Goal: Transaction & Acquisition: Purchase product/service

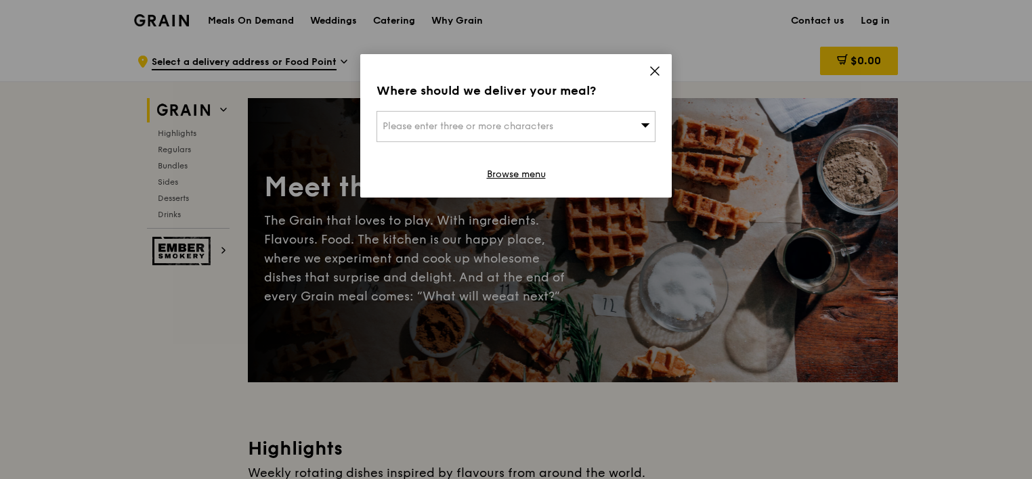
click at [657, 70] on icon at bounding box center [654, 71] width 12 height 12
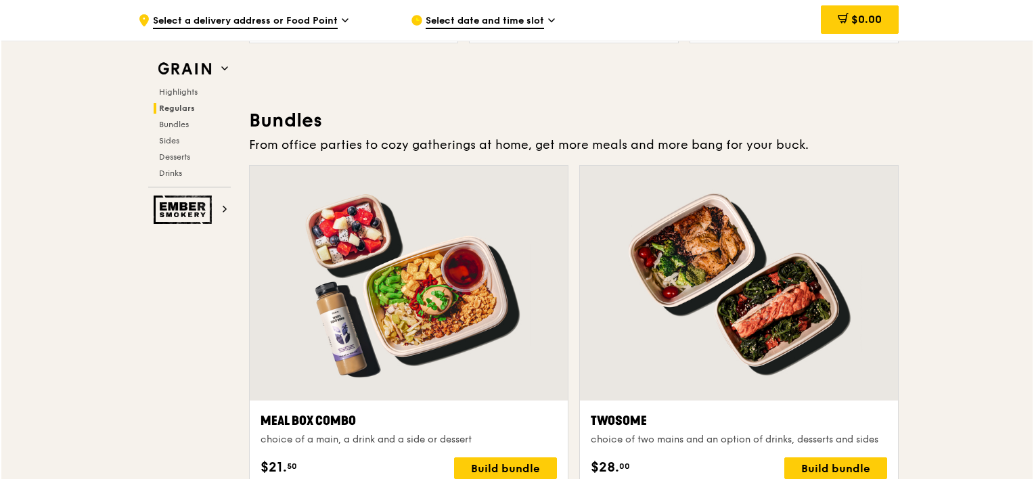
scroll to position [1963, 0]
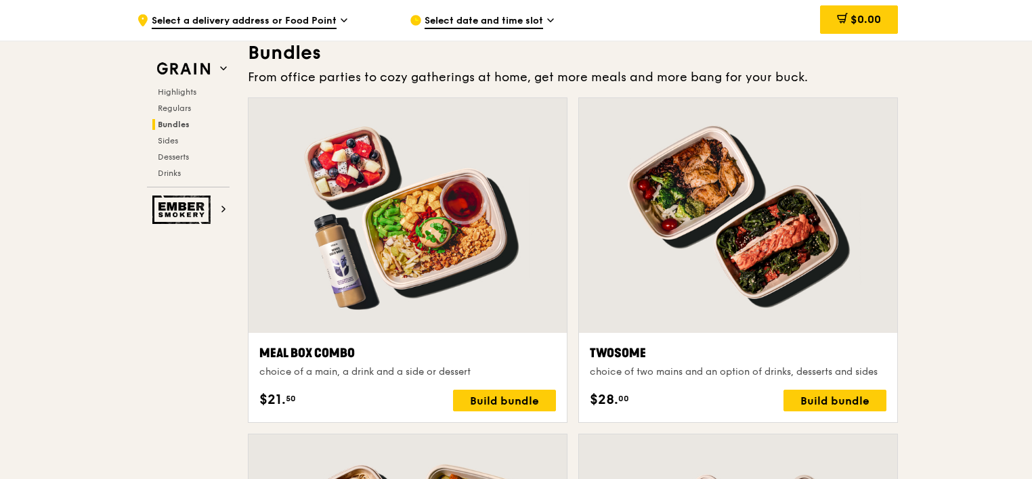
click at [504, 402] on div "Build bundle" at bounding box center [504, 401] width 103 height 22
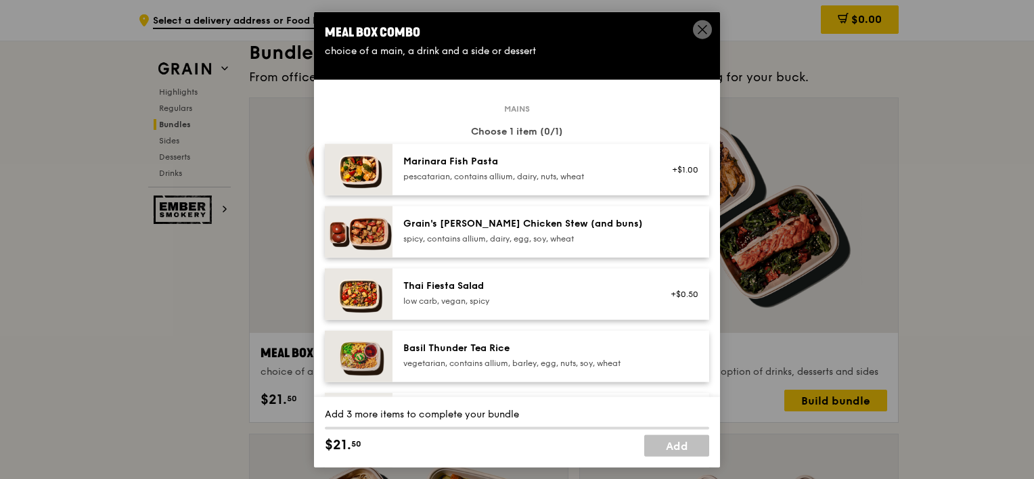
click at [526, 236] on div "spicy, contains allium, dairy, egg, soy, wheat" at bounding box center [524, 239] width 243 height 11
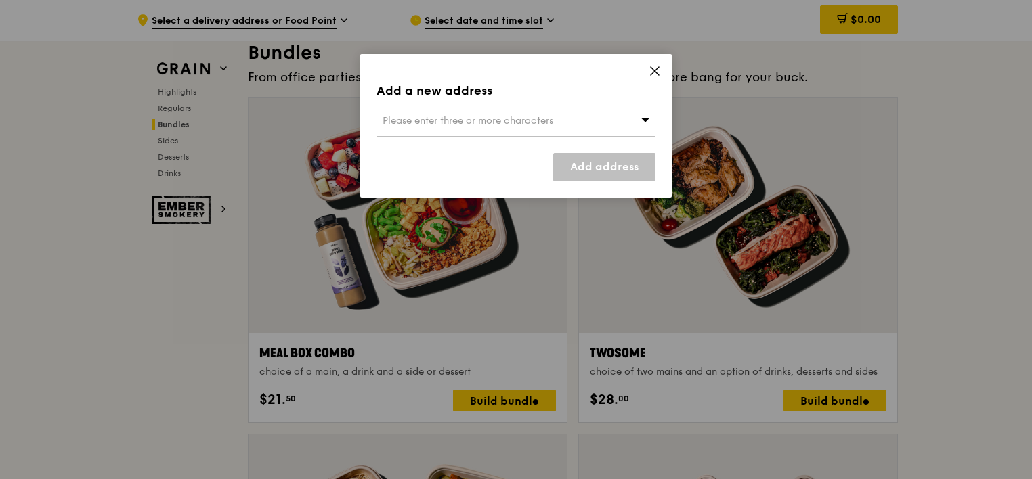
click at [553, 123] on span "Please enter three or more characters" at bounding box center [467, 121] width 171 height 12
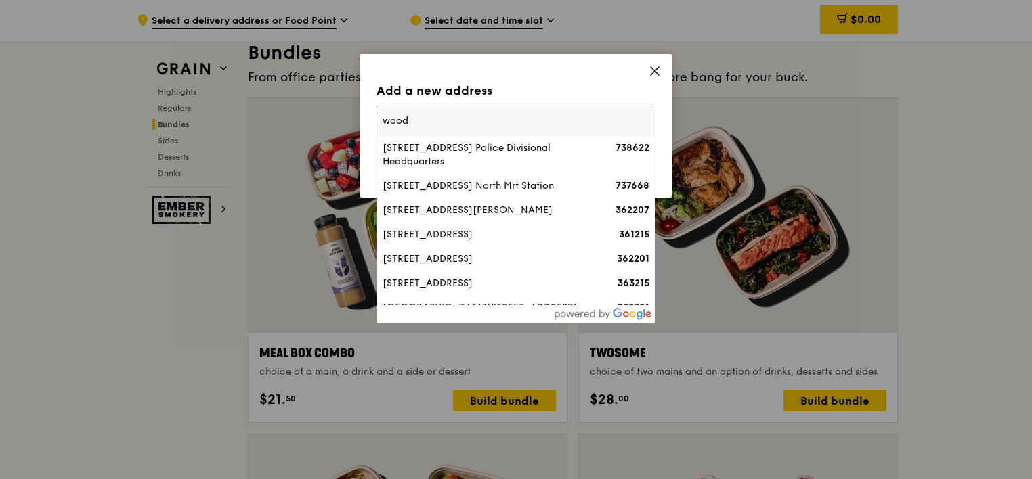
type input "wood"
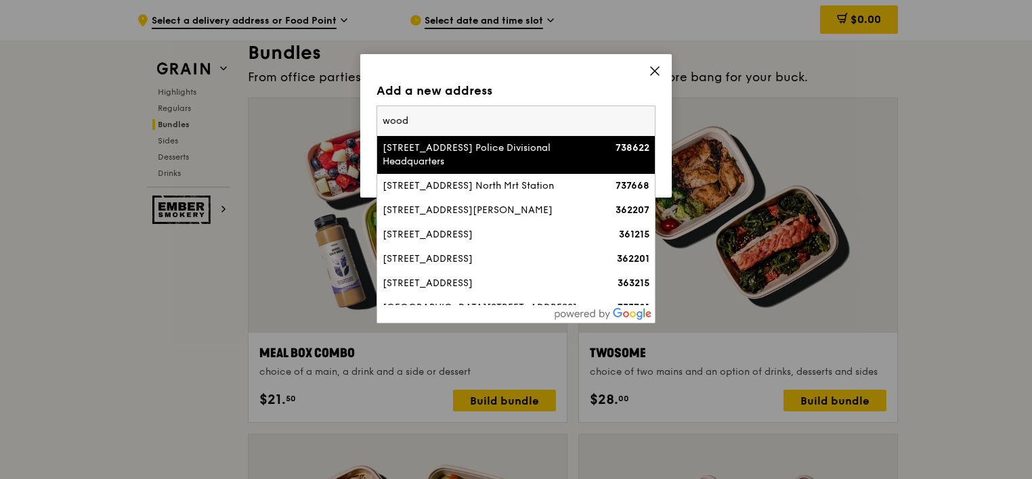
drag, startPoint x: 412, startPoint y: 117, endPoint x: 337, endPoint y: 114, distance: 75.2
click at [337, 114] on div "Add a new address Please enter three or more characters [STREET_ADDRESS] Police…" at bounding box center [516, 239] width 1032 height 479
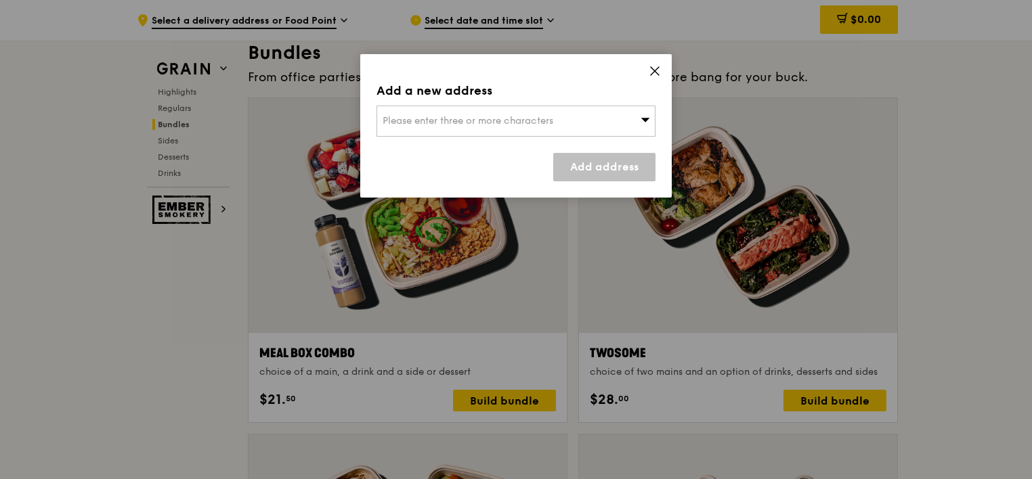
click at [409, 118] on span "Please enter three or more characters" at bounding box center [467, 121] width 171 height 12
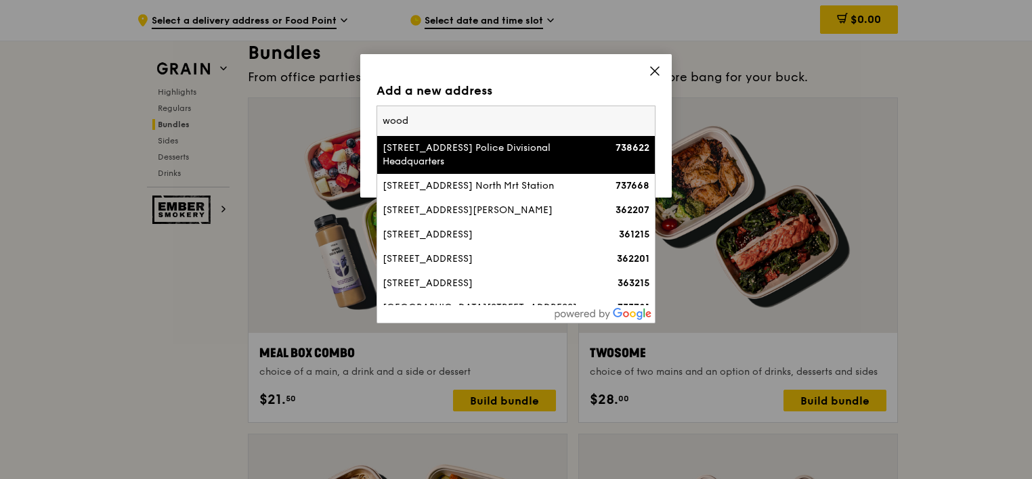
type input "wood738733"
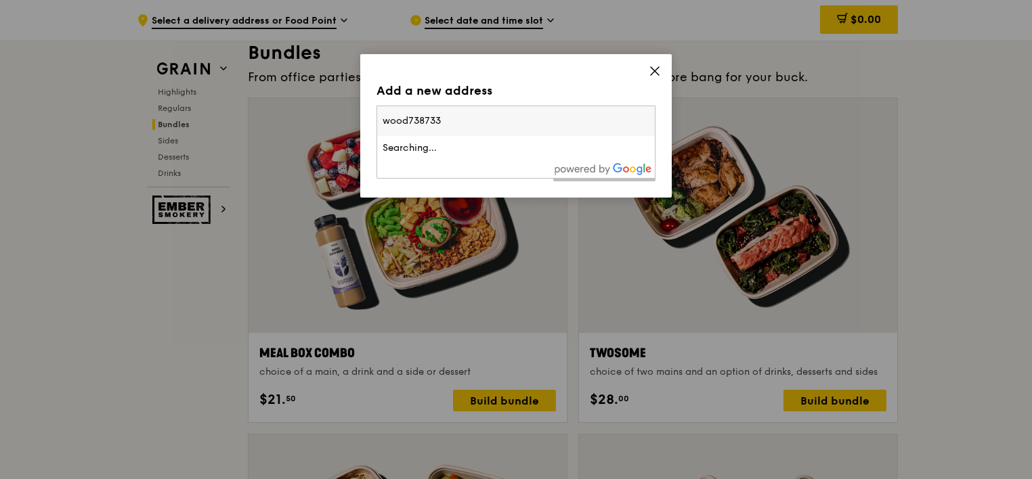
drag, startPoint x: 453, startPoint y: 118, endPoint x: 359, endPoint y: 114, distance: 93.5
click at [359, 114] on div "Add a new address Please enter three or more characters wood738733 Searching...…" at bounding box center [516, 239] width 1032 height 479
click at [515, 128] on div "Please enter three or more characters" at bounding box center [515, 121] width 279 height 31
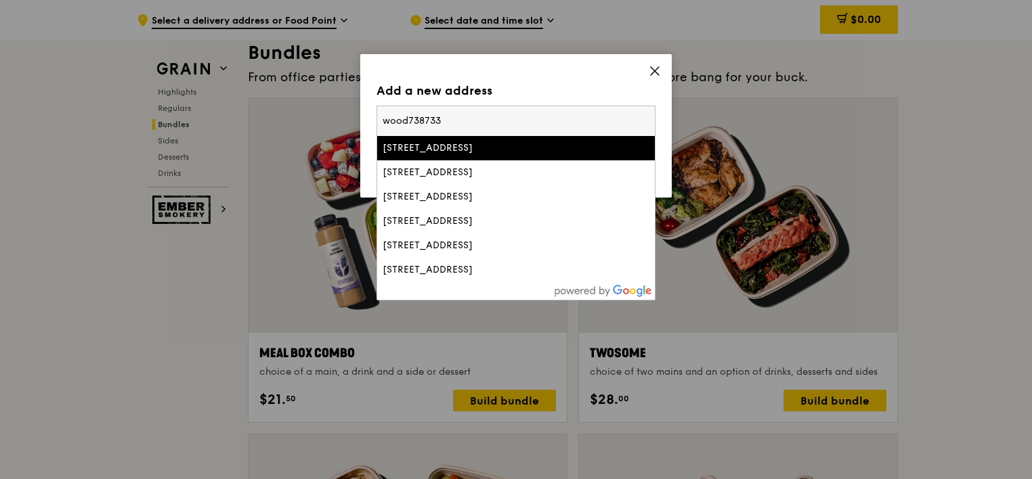
click at [646, 121] on input "wood738733" at bounding box center [516, 121] width 278 height 30
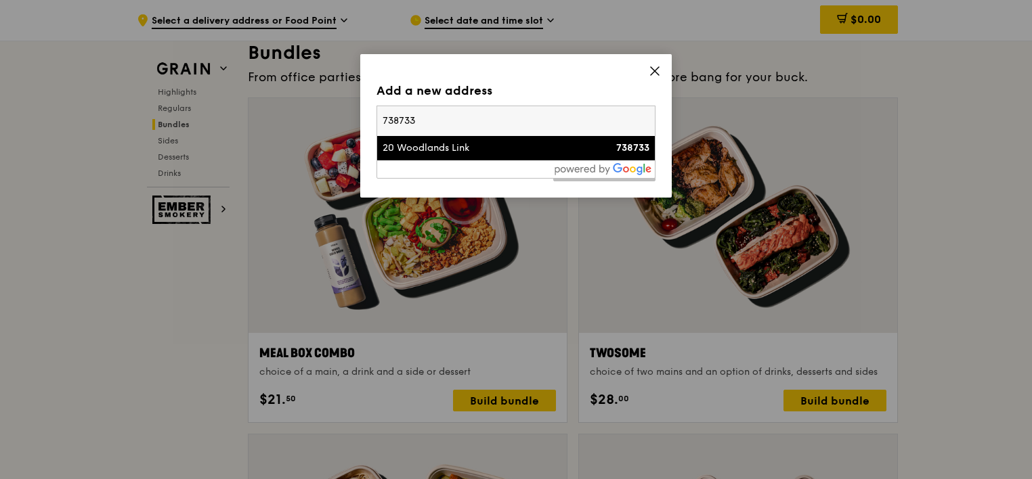
type input "738733"
click at [447, 143] on div "20 Woodlands Link" at bounding box center [482, 148] width 200 height 14
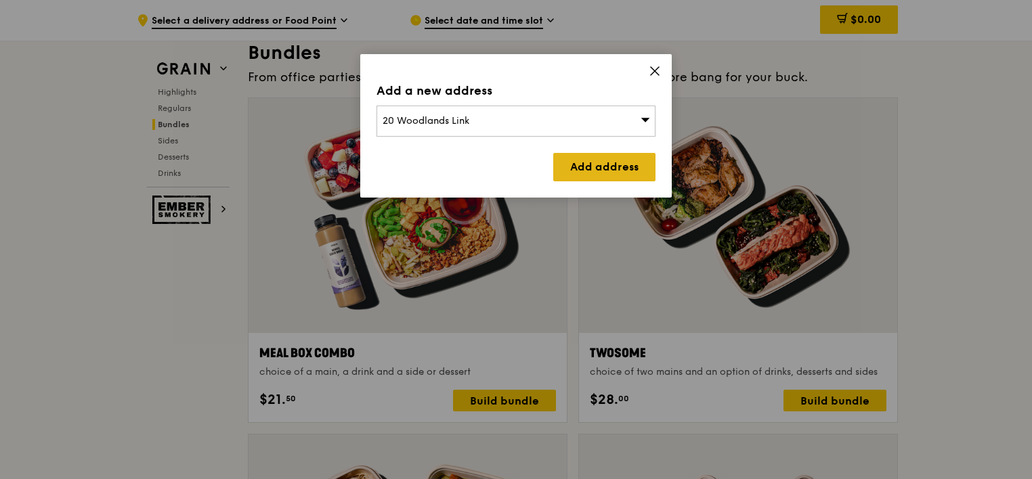
click at [606, 173] on link "Add address" at bounding box center [604, 167] width 102 height 28
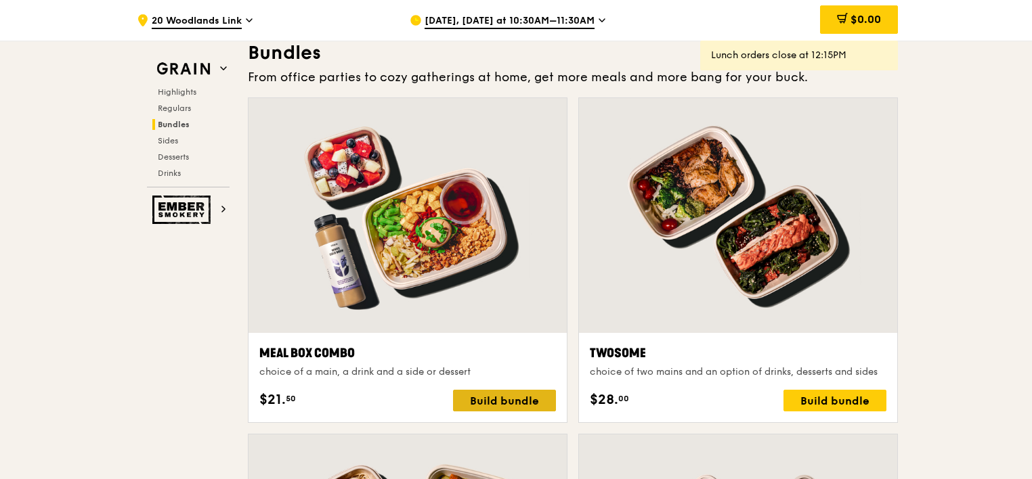
click at [525, 405] on div "Build bundle" at bounding box center [504, 401] width 103 height 22
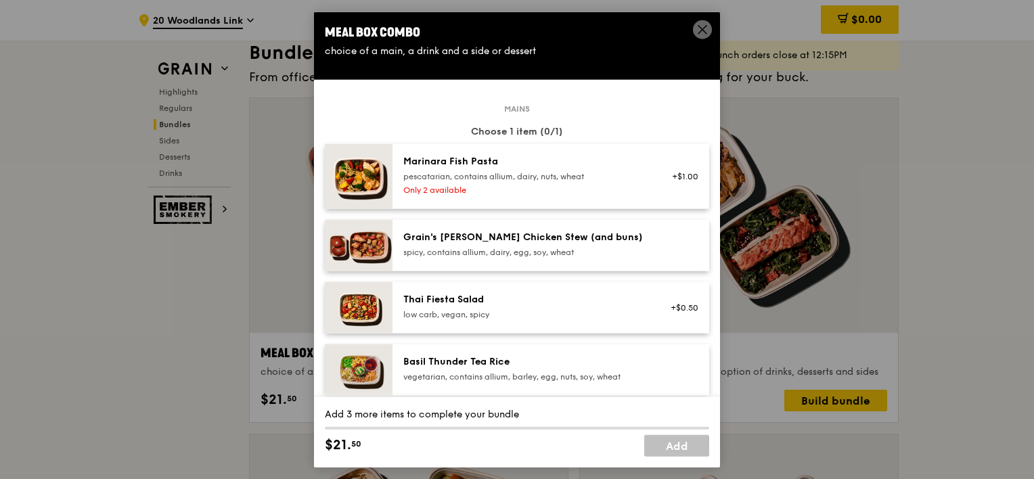
click at [490, 239] on div "Grain's [PERSON_NAME] Chicken Stew (and buns)" at bounding box center [524, 238] width 243 height 14
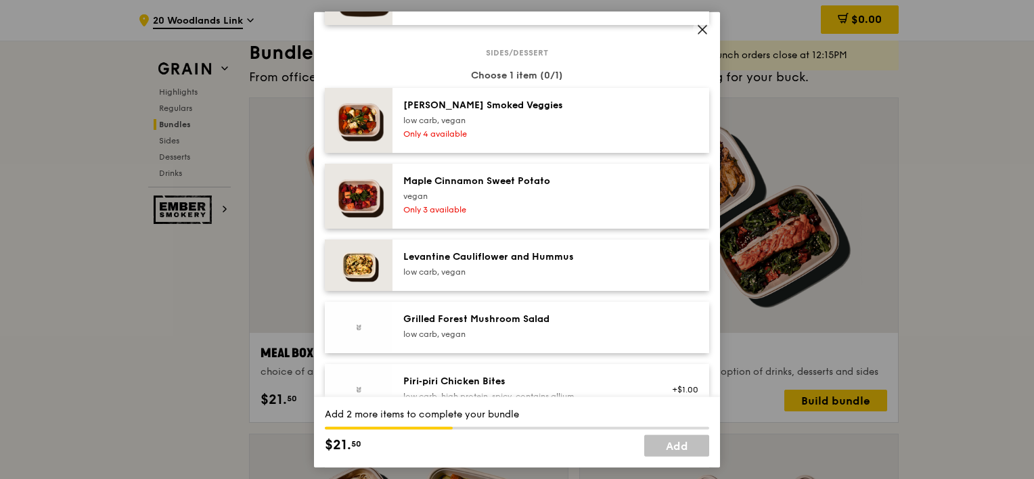
scroll to position [745, 0]
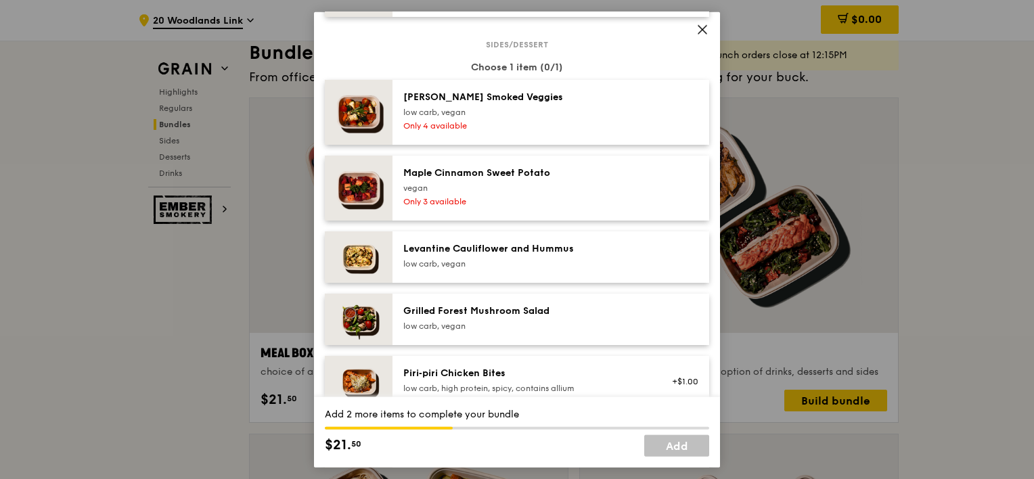
click at [444, 309] on div "Grilled Forest Mushroom Salad" at bounding box center [524, 312] width 243 height 14
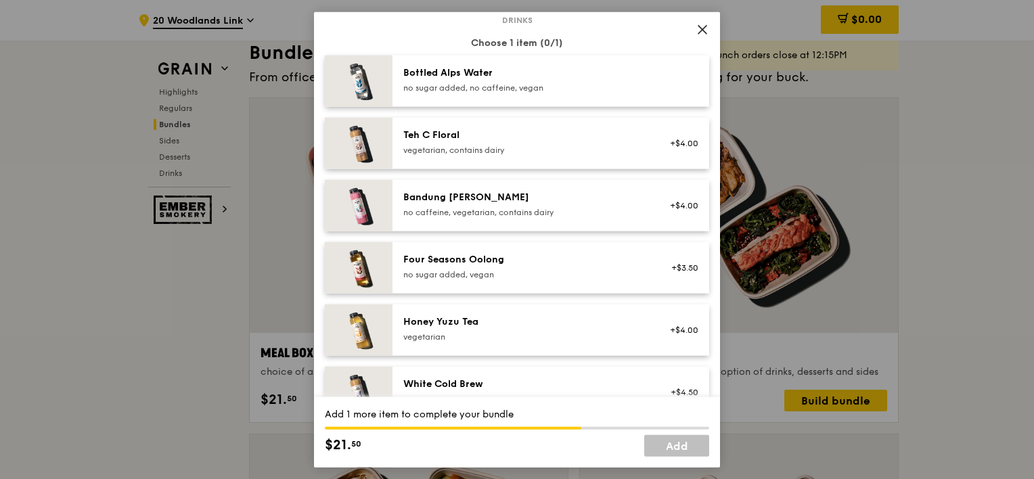
scroll to position [1489, 0]
click at [586, 265] on div "Four Seasons Oolong no sugar added, vegan" at bounding box center [524, 264] width 243 height 27
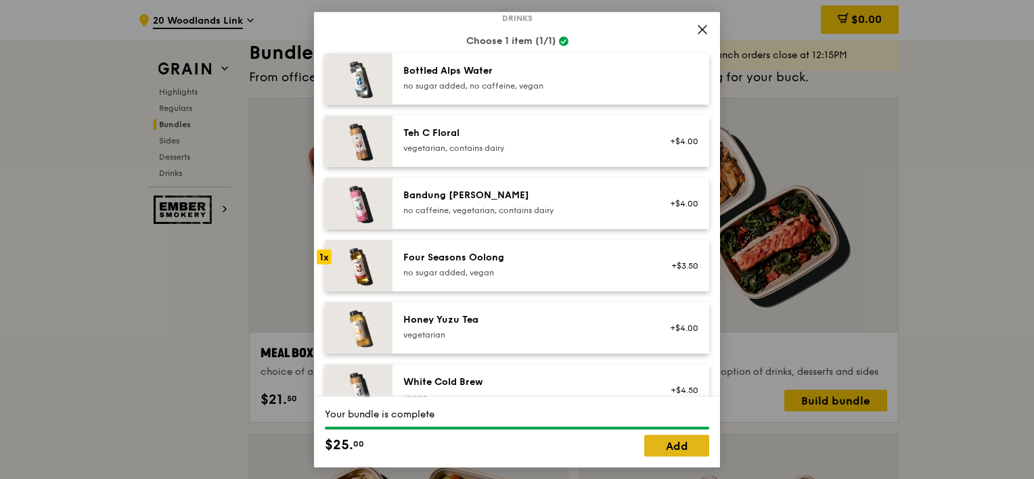
click at [698, 454] on link "Add" at bounding box center [676, 446] width 65 height 22
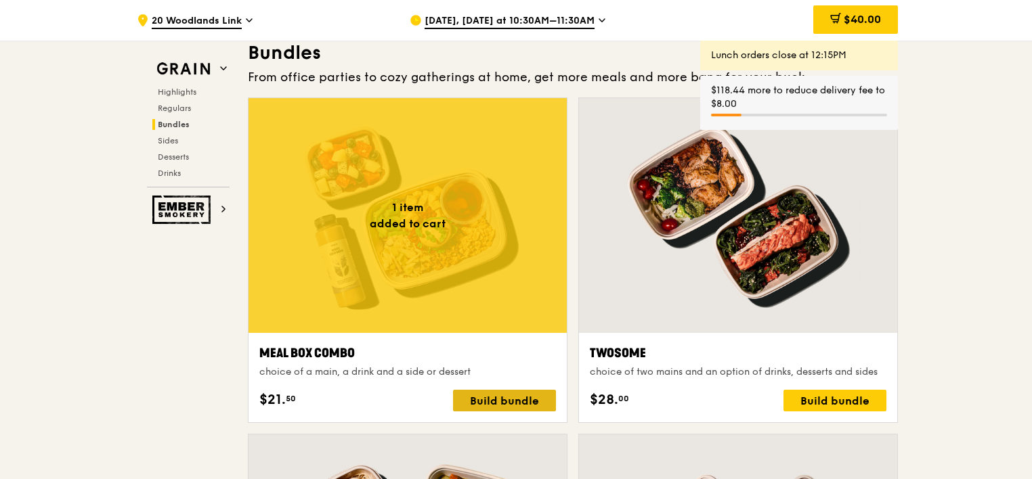
click at [479, 401] on div "Build bundle" at bounding box center [504, 401] width 103 height 22
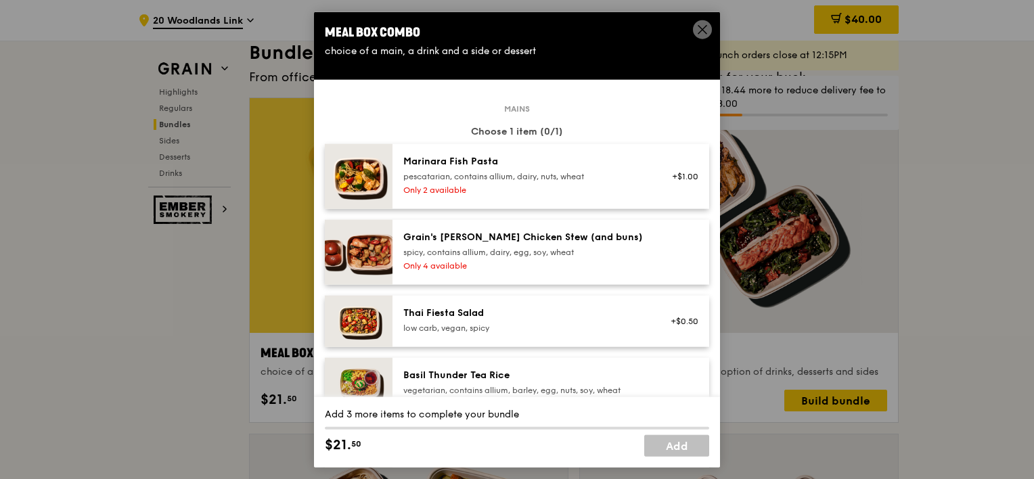
click at [474, 275] on div "Grain's [PERSON_NAME] Chicken Stew (and buns) spicy, contains allium, dairy, eg…" at bounding box center [551, 252] width 317 height 65
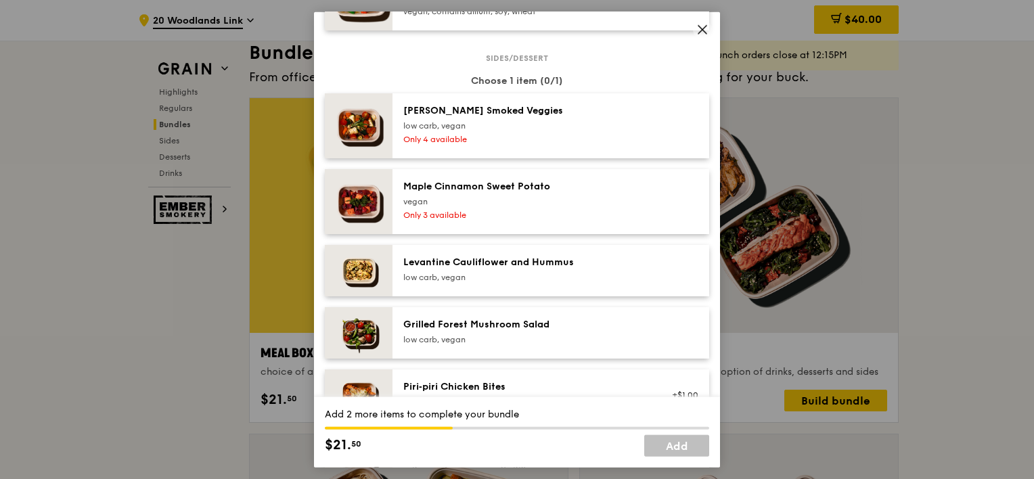
click at [476, 269] on div "Levantine Cauliflower and Hummus low carb, vegan" at bounding box center [524, 269] width 243 height 27
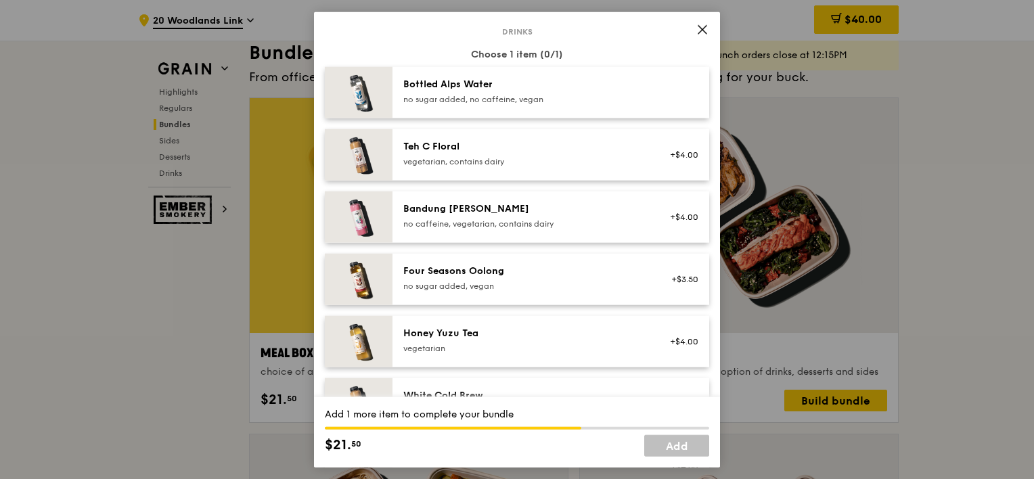
click at [492, 224] on div "no caffeine, vegetarian, contains dairy" at bounding box center [524, 224] width 243 height 11
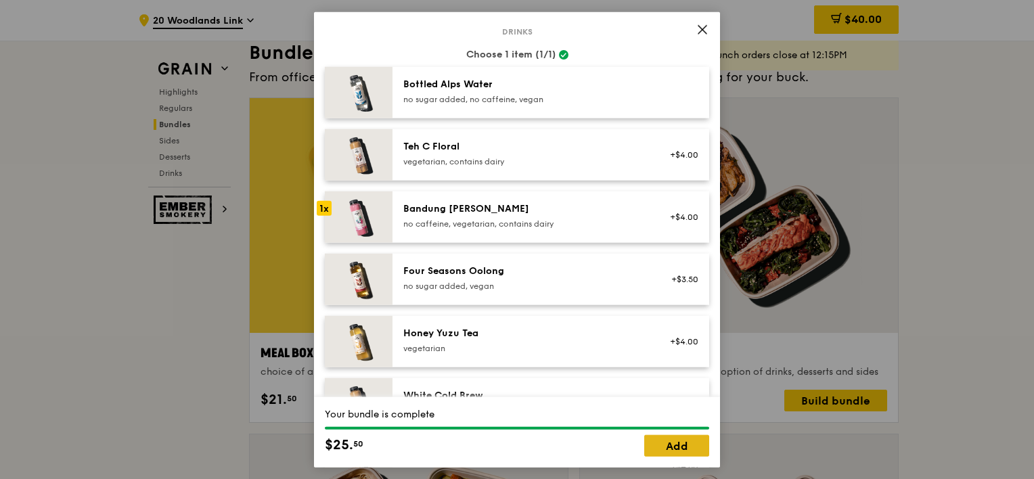
click at [655, 449] on link "Add" at bounding box center [676, 446] width 65 height 22
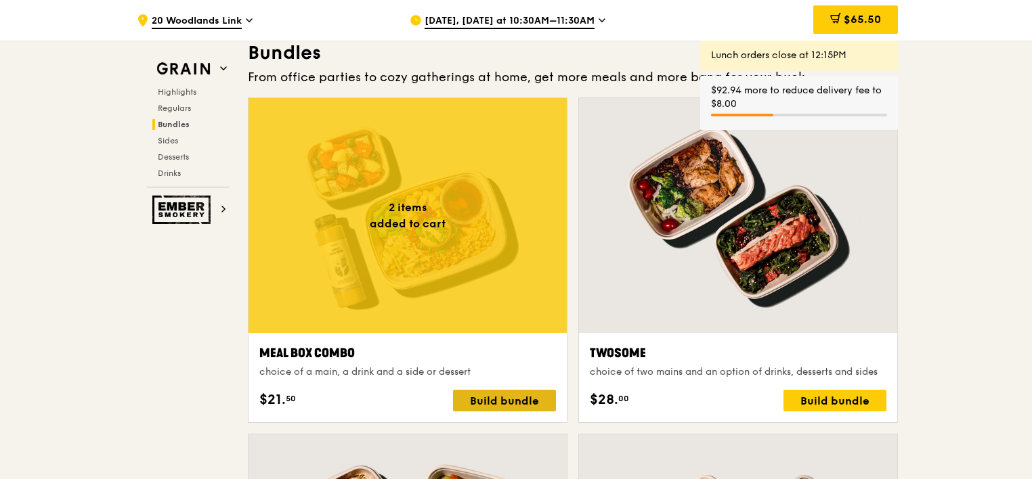
click at [496, 399] on div "Build bundle" at bounding box center [504, 401] width 103 height 22
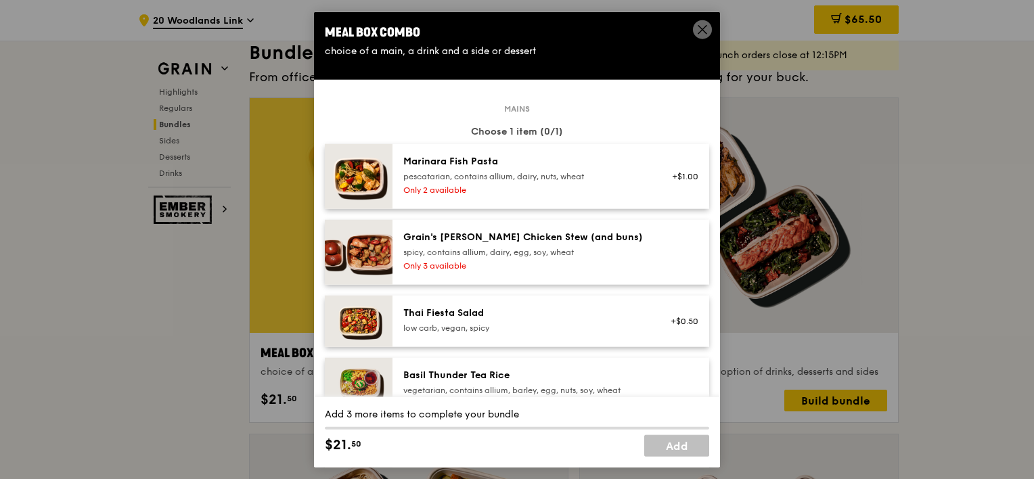
scroll to position [406, 0]
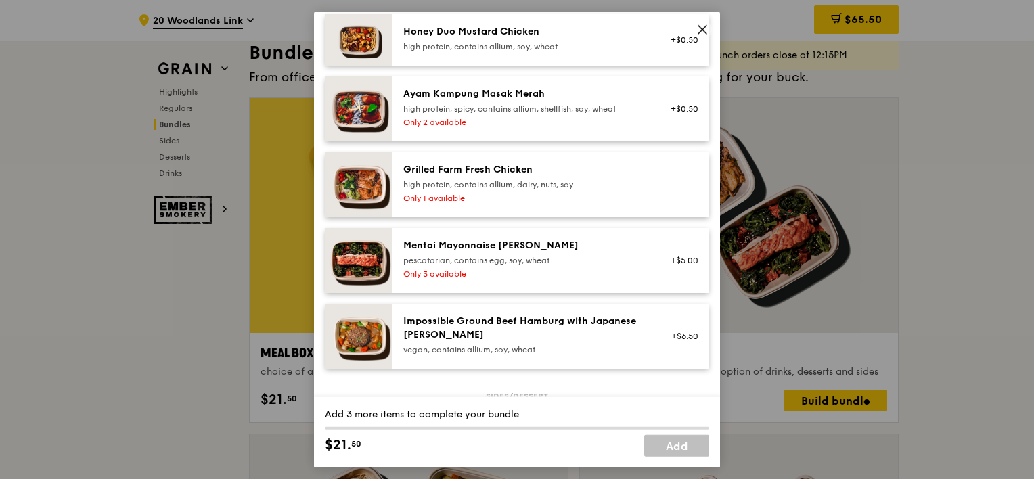
click at [482, 325] on div "Impossible Ground Beef Hamburg with Japanese [PERSON_NAME]" at bounding box center [524, 328] width 243 height 27
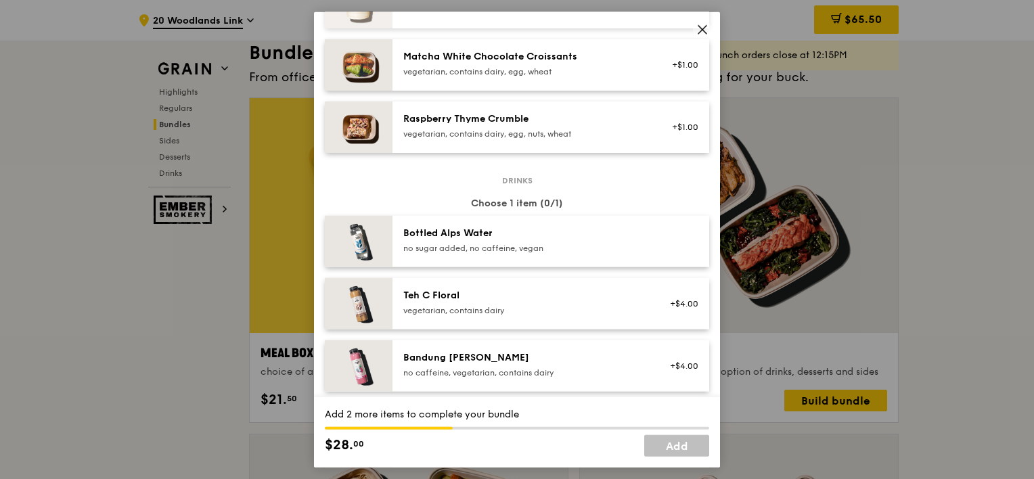
click at [482, 325] on div "Teh C Floral vegetarian, contains dairy +$4.00" at bounding box center [551, 303] width 317 height 51
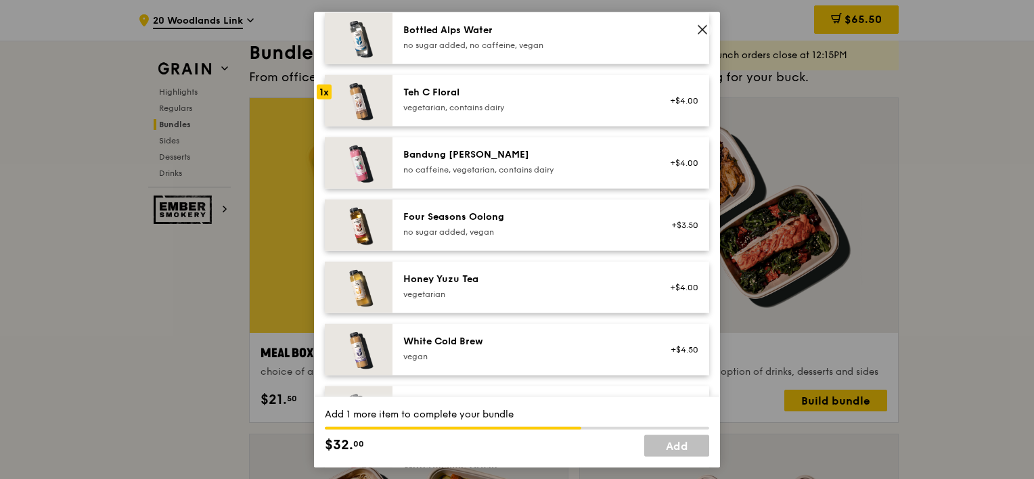
scroll to position [1218, 0]
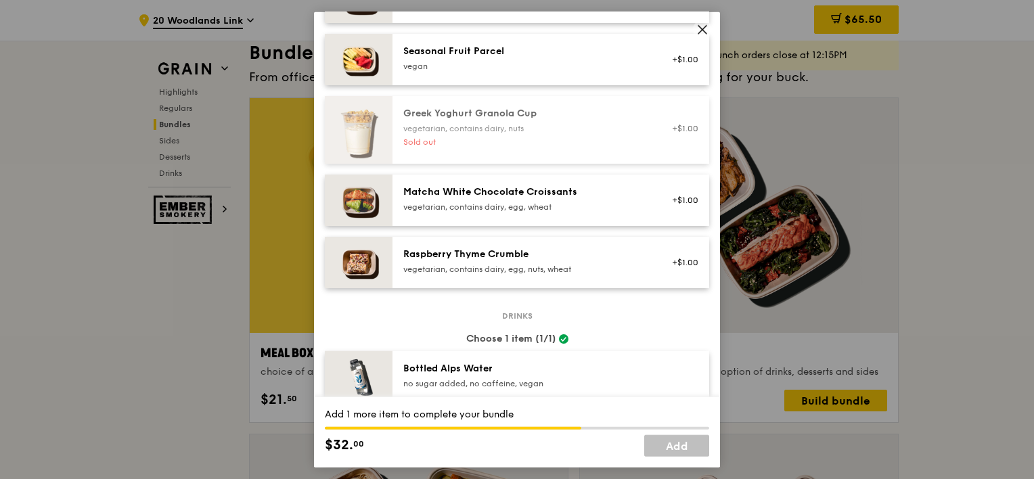
click at [478, 269] on div "vegetarian, contains dairy, egg, nuts, wheat" at bounding box center [524, 269] width 243 height 11
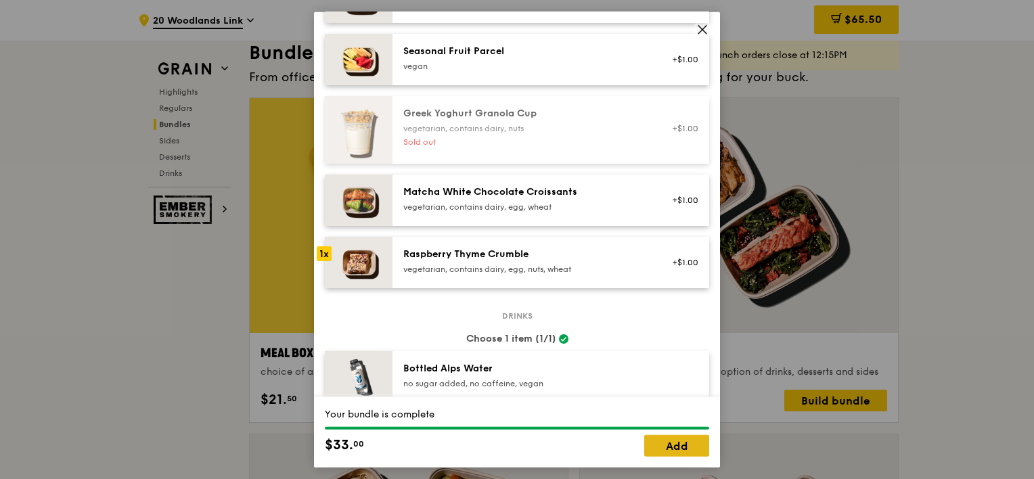
click at [652, 443] on link "Add" at bounding box center [676, 446] width 65 height 22
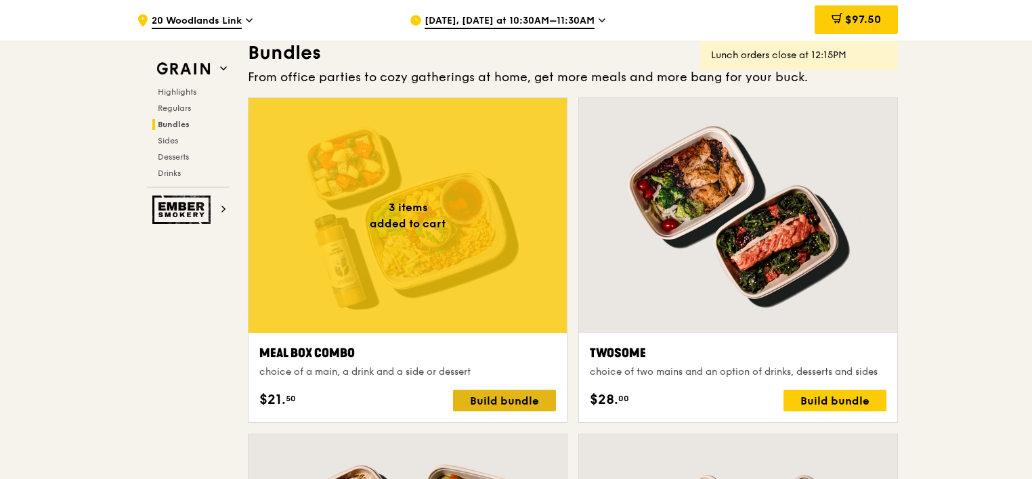
click at [460, 396] on div "Build bundle" at bounding box center [504, 401] width 103 height 22
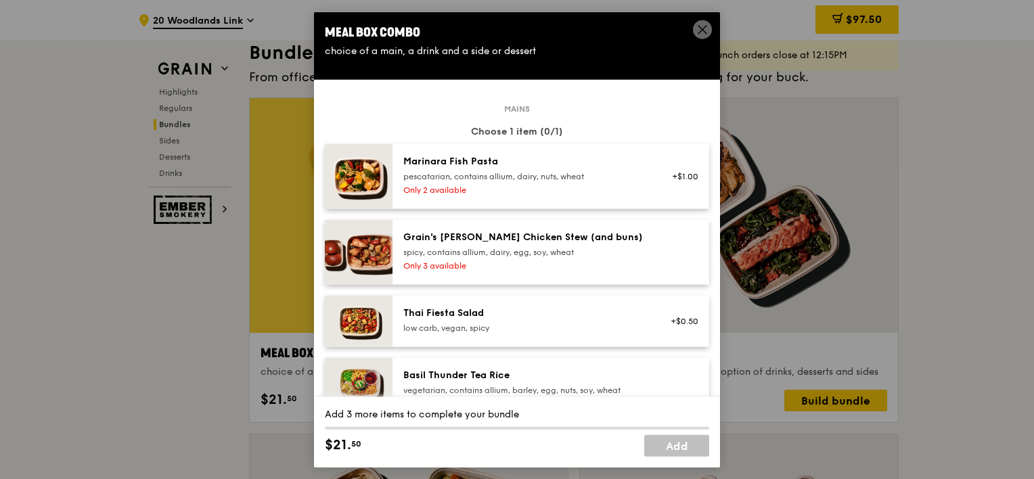
click at [379, 282] on img at bounding box center [359, 252] width 68 height 65
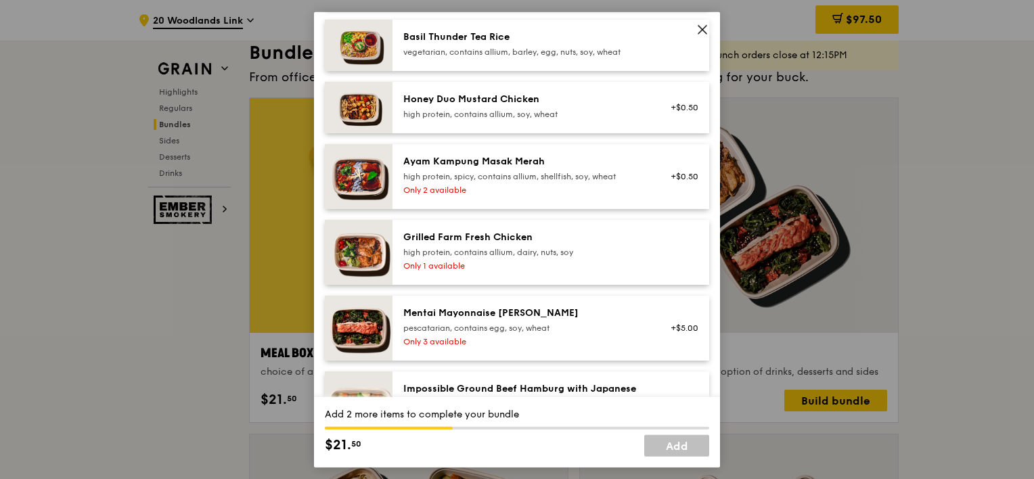
scroll to position [677, 0]
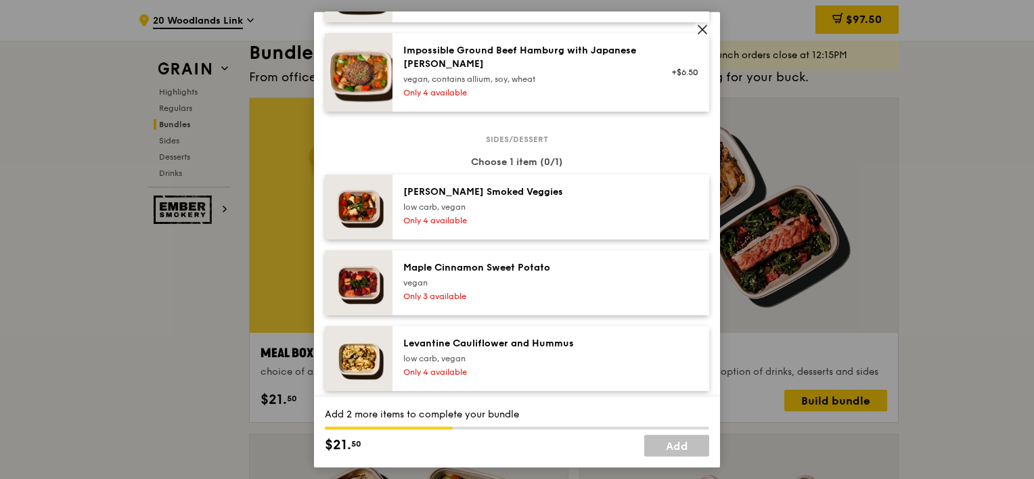
click at [379, 282] on img at bounding box center [359, 282] width 68 height 65
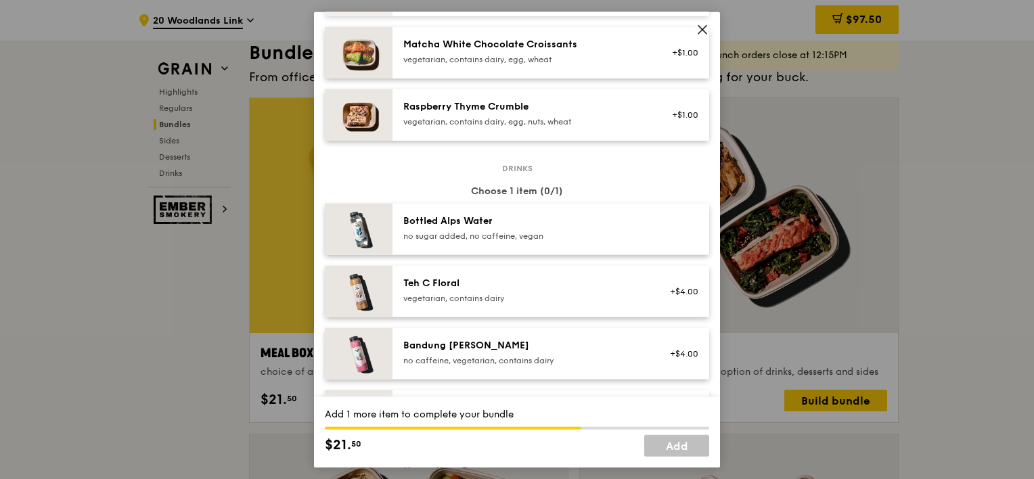
scroll to position [1489, 0]
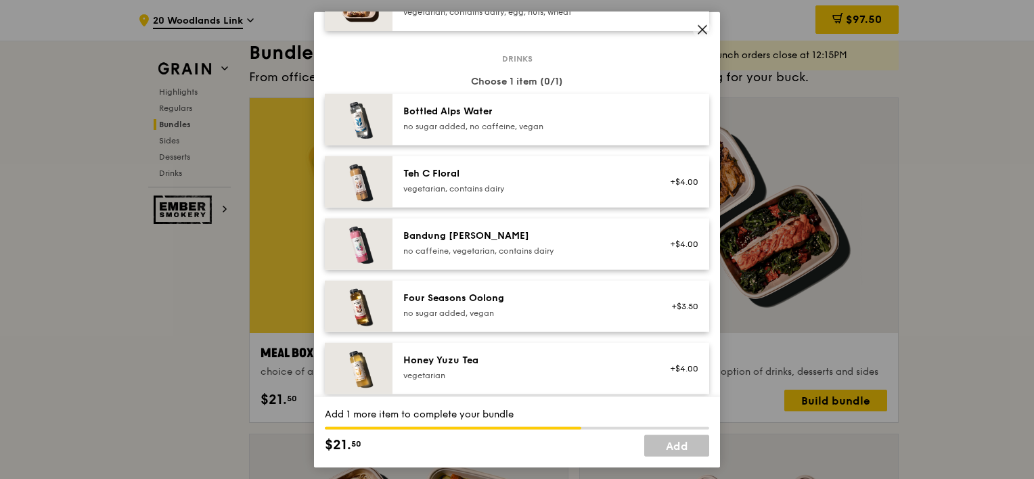
click at [369, 173] on img at bounding box center [359, 181] width 68 height 51
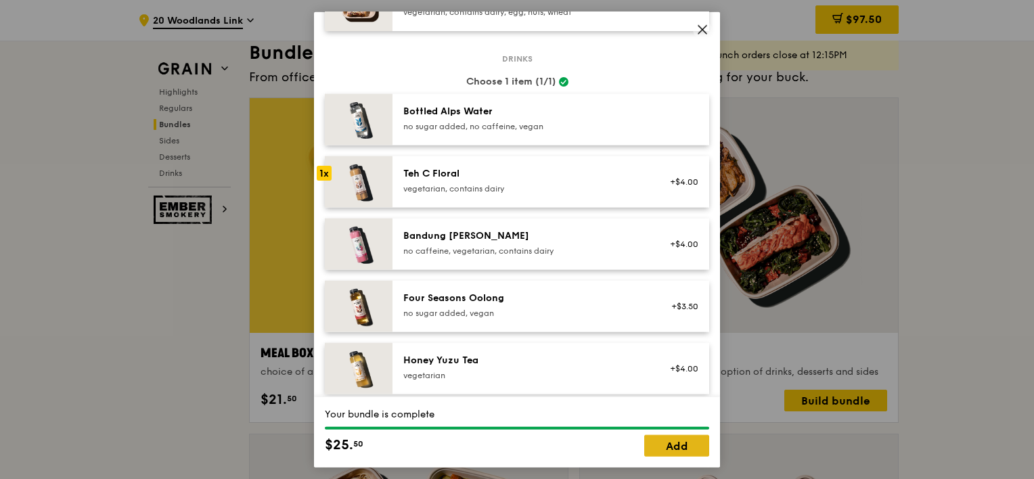
click at [676, 447] on link "Add" at bounding box center [676, 446] width 65 height 22
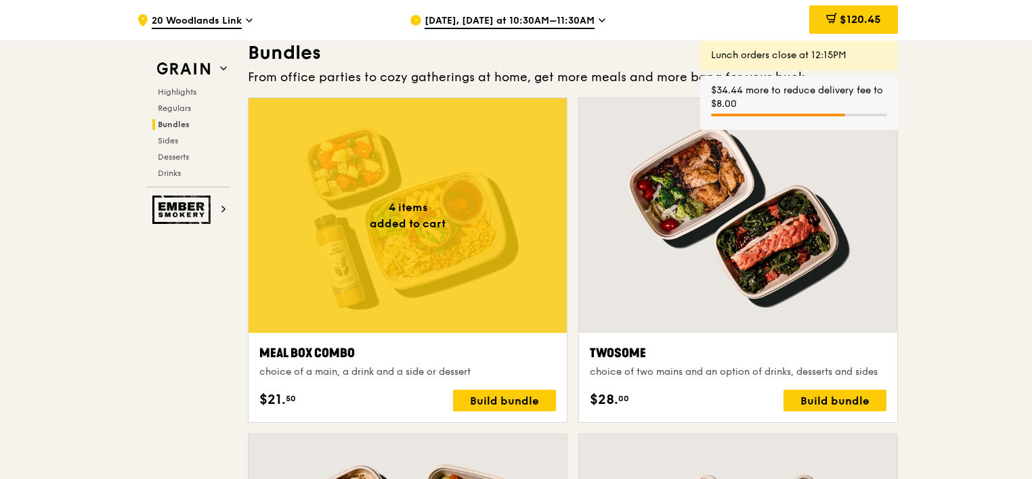
click at [412, 153] on div at bounding box center [407, 215] width 318 height 235
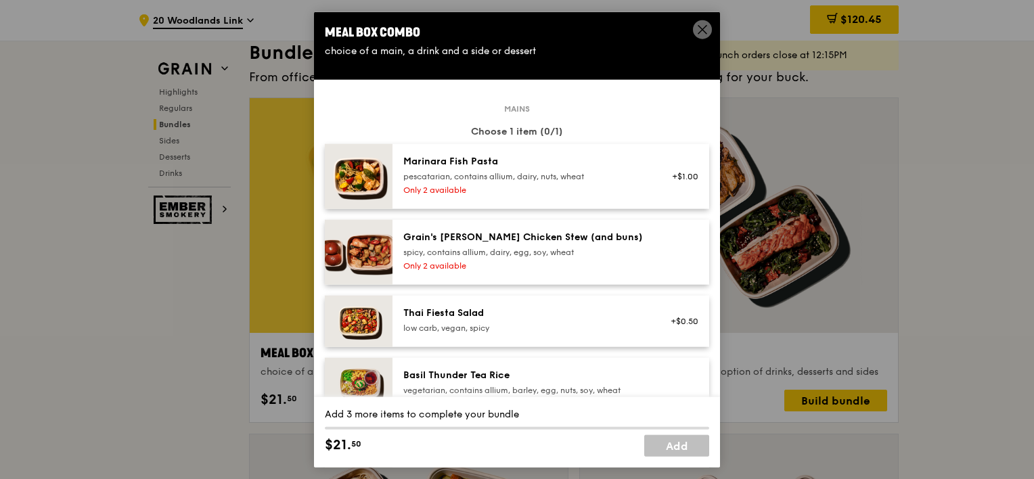
click at [376, 268] on img at bounding box center [359, 252] width 68 height 65
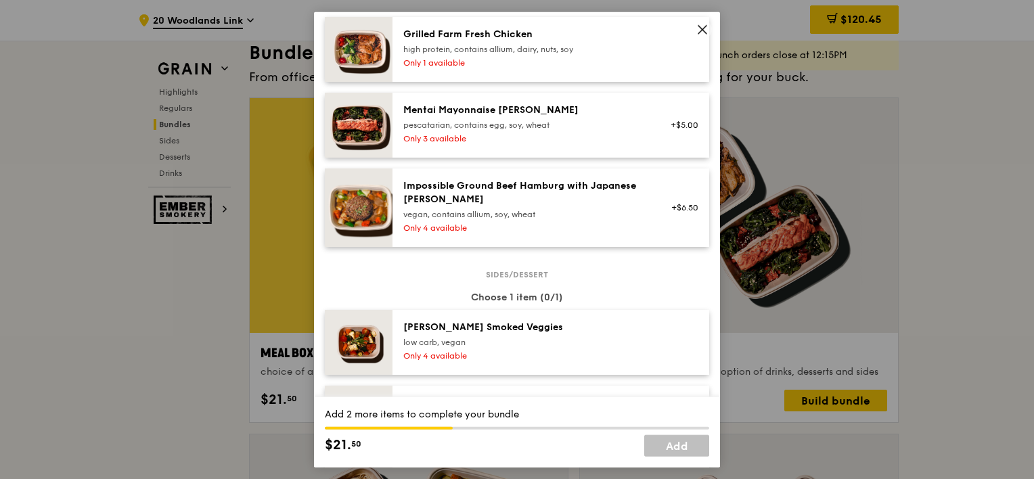
scroll to position [880, 0]
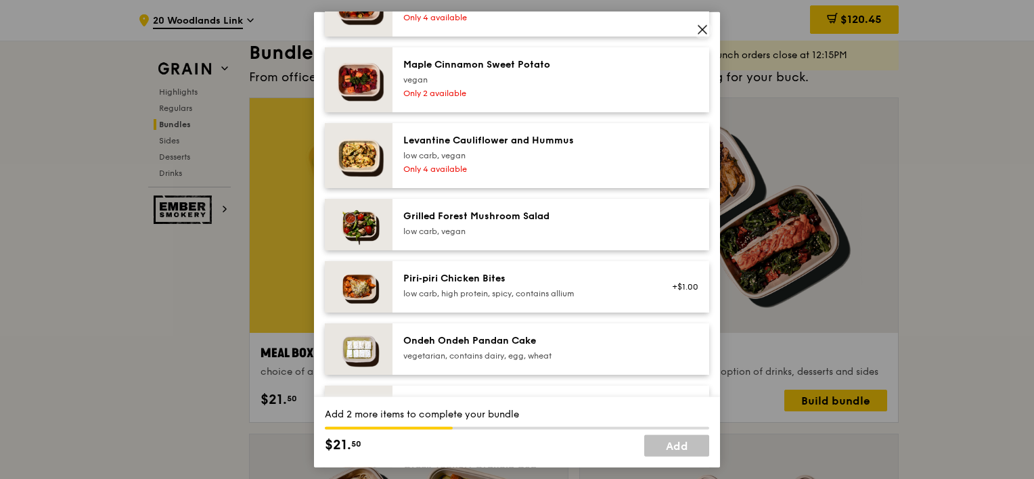
click at [374, 265] on img at bounding box center [359, 286] width 68 height 51
click at [365, 225] on img at bounding box center [359, 224] width 68 height 51
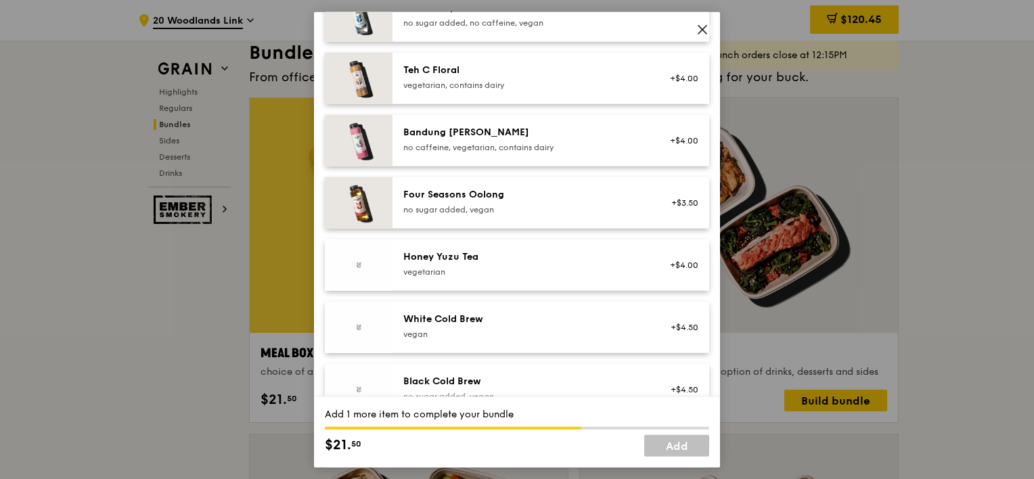
scroll to position [1692, 0]
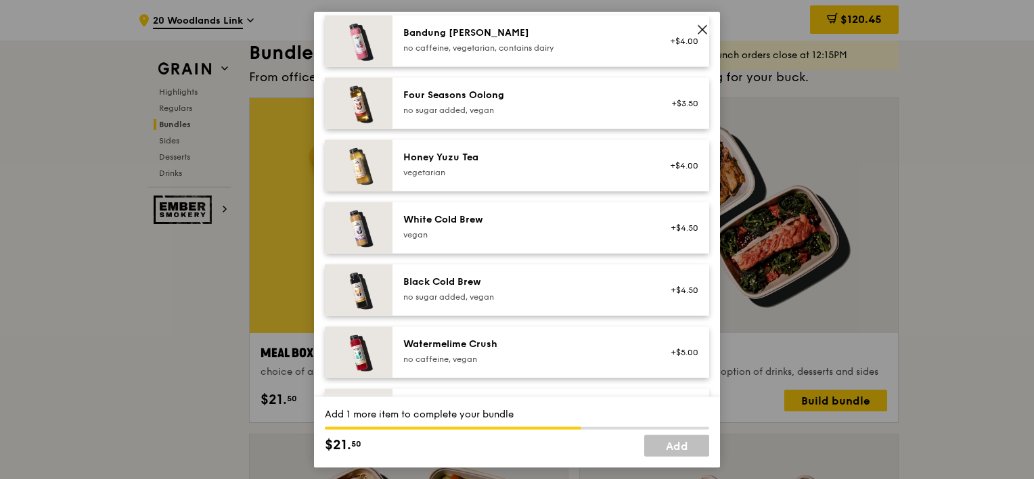
click at [357, 239] on img at bounding box center [359, 227] width 68 height 51
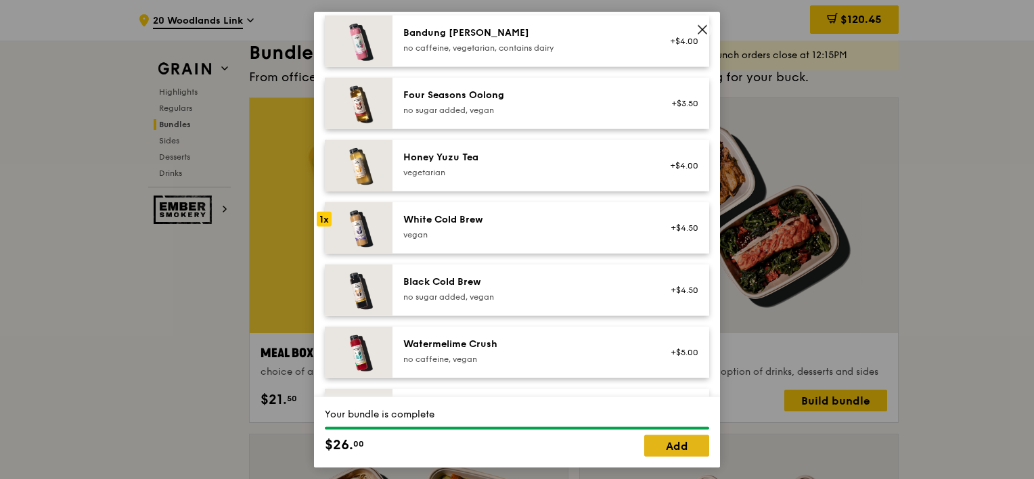
click at [663, 443] on link "Add" at bounding box center [676, 446] width 65 height 22
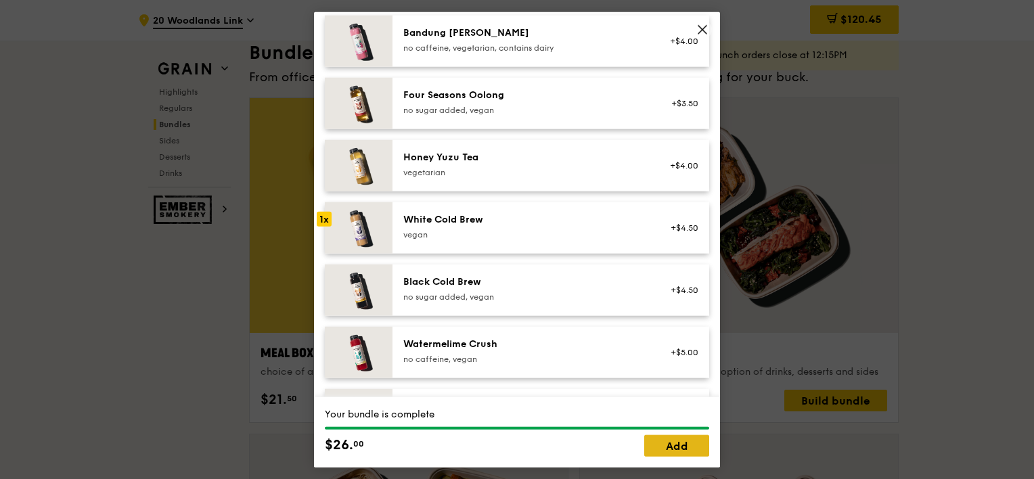
click at [693, 444] on link "Add" at bounding box center [676, 446] width 65 height 22
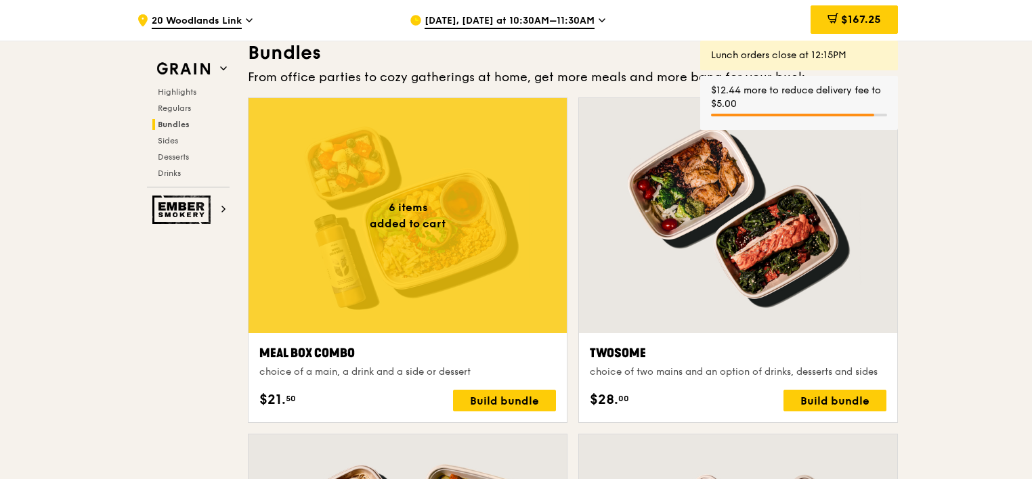
click at [409, 251] on div at bounding box center [407, 215] width 318 height 235
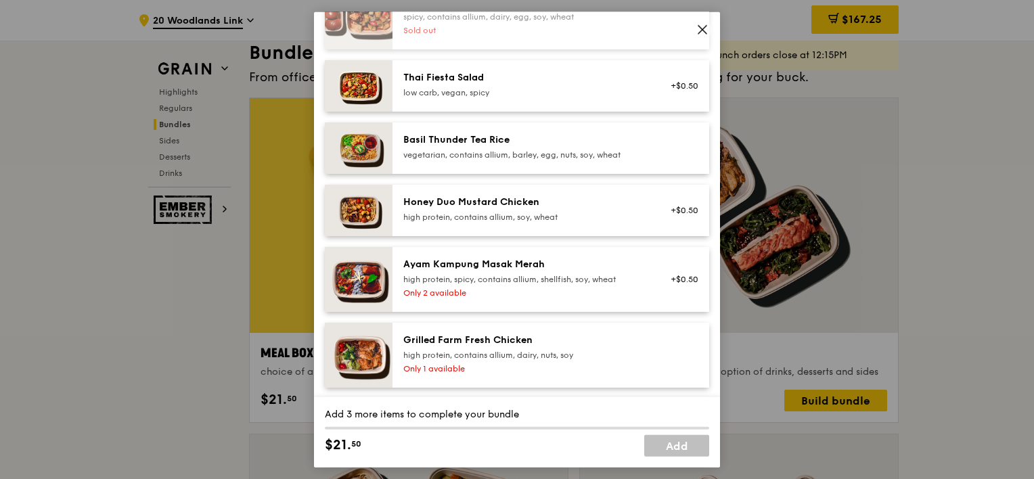
scroll to position [271, 0]
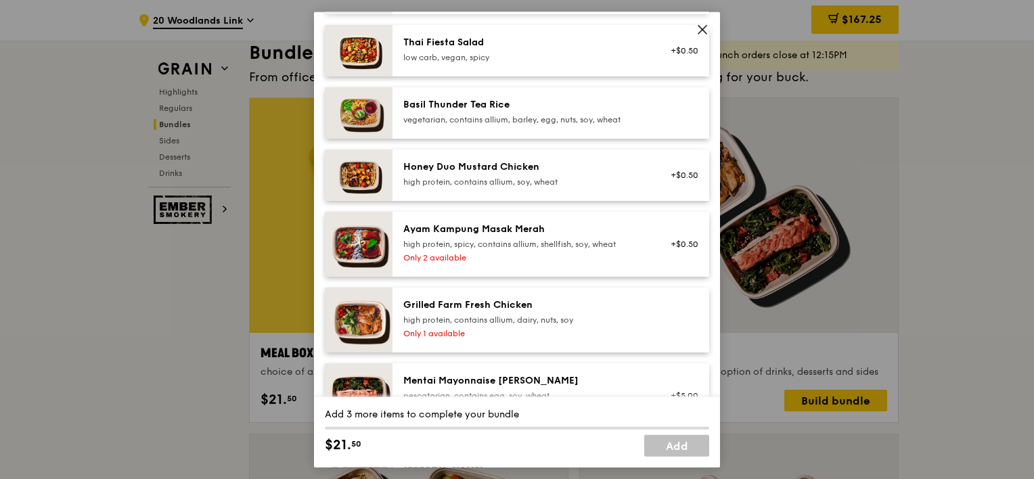
click at [428, 311] on div "Grilled Farm Fresh Chicken high protein, contains allium, dairy, nuts, soy" at bounding box center [524, 312] width 243 height 27
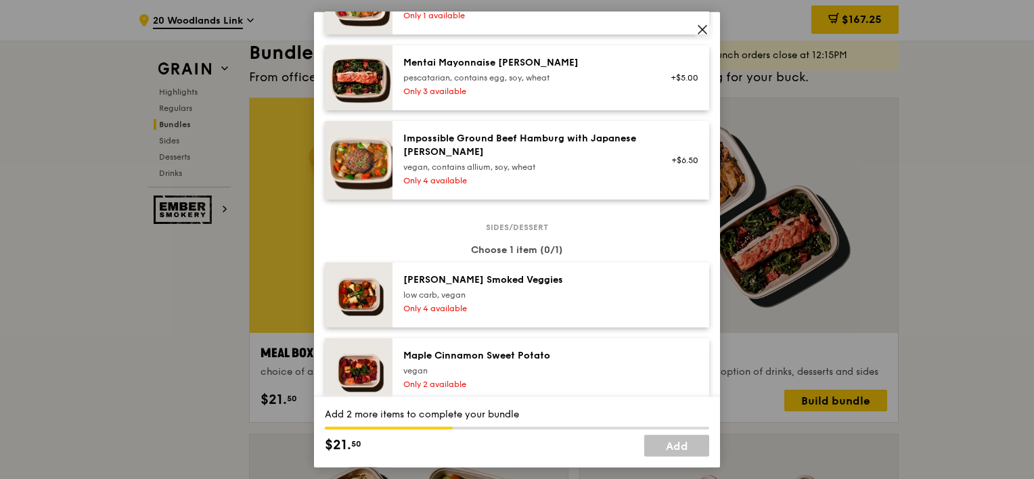
scroll to position [677, 0]
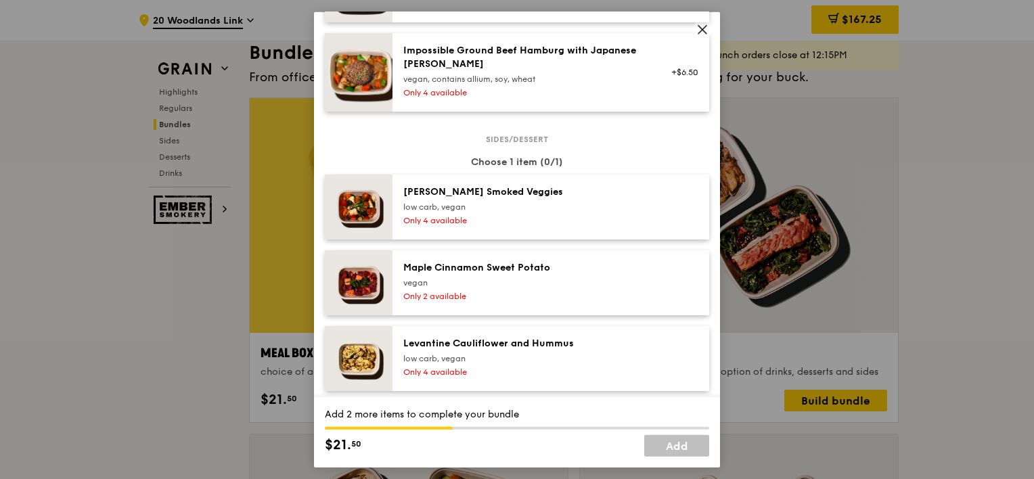
click at [431, 309] on div "Maple Cinnamon Sweet Potato [GEOGRAPHIC_DATA] Only 2 available" at bounding box center [551, 282] width 317 height 65
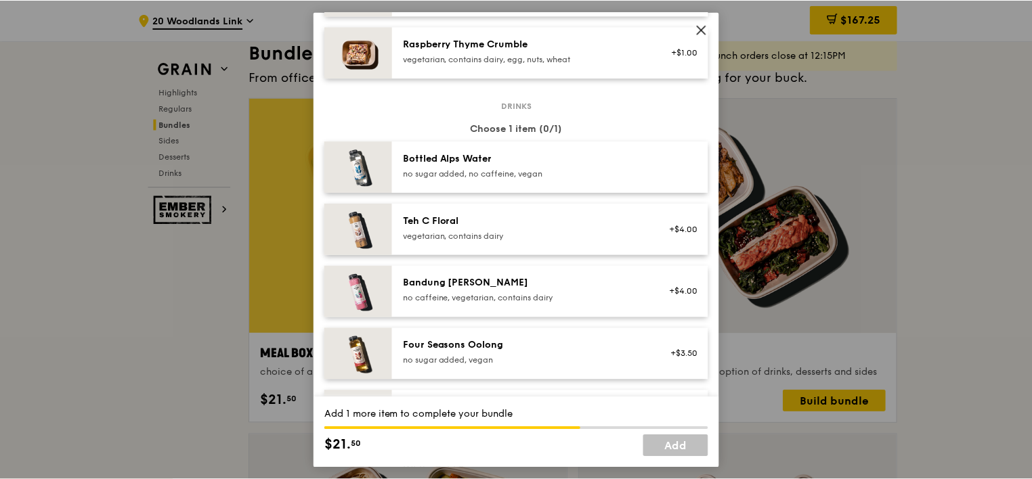
scroll to position [1557, 0]
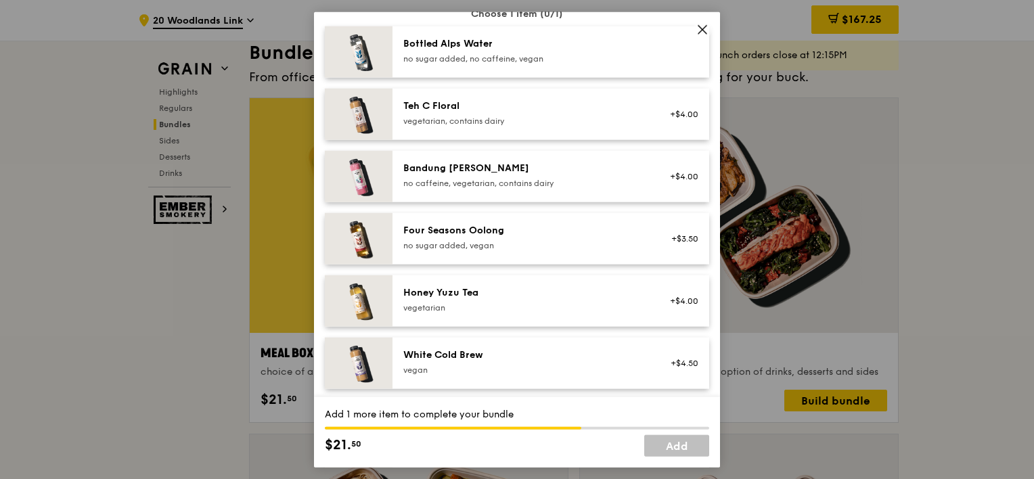
click at [431, 307] on div "vegetarian" at bounding box center [524, 308] width 243 height 11
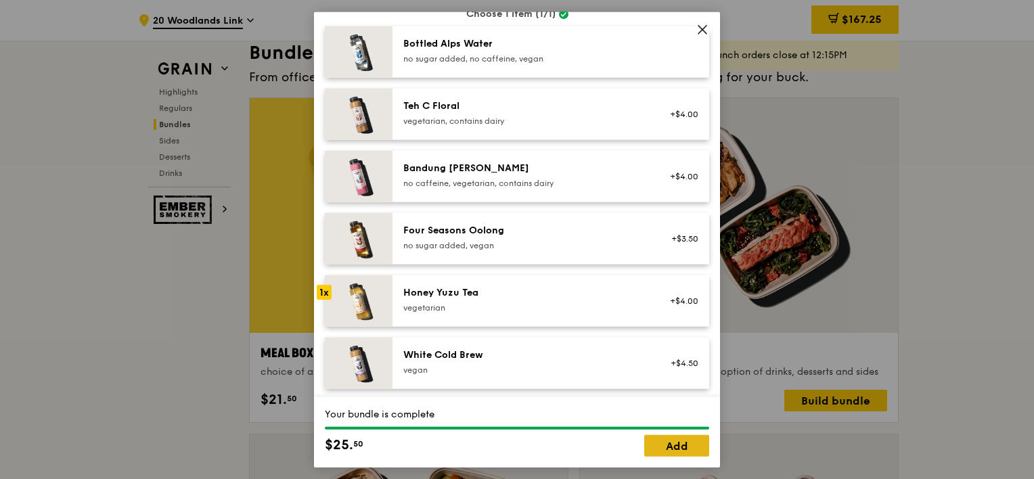
click at [661, 445] on link "Add" at bounding box center [676, 446] width 65 height 22
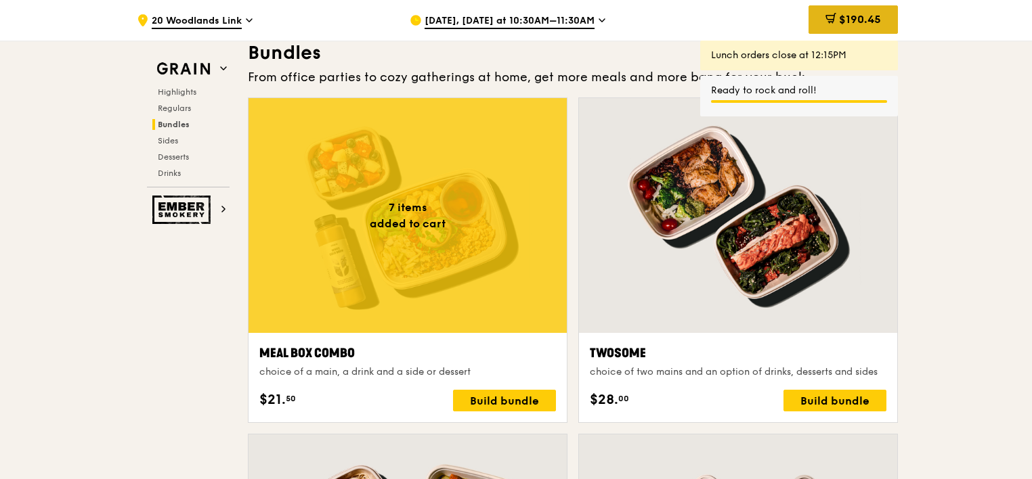
click at [850, 24] on span "$190.45" at bounding box center [860, 19] width 42 height 13
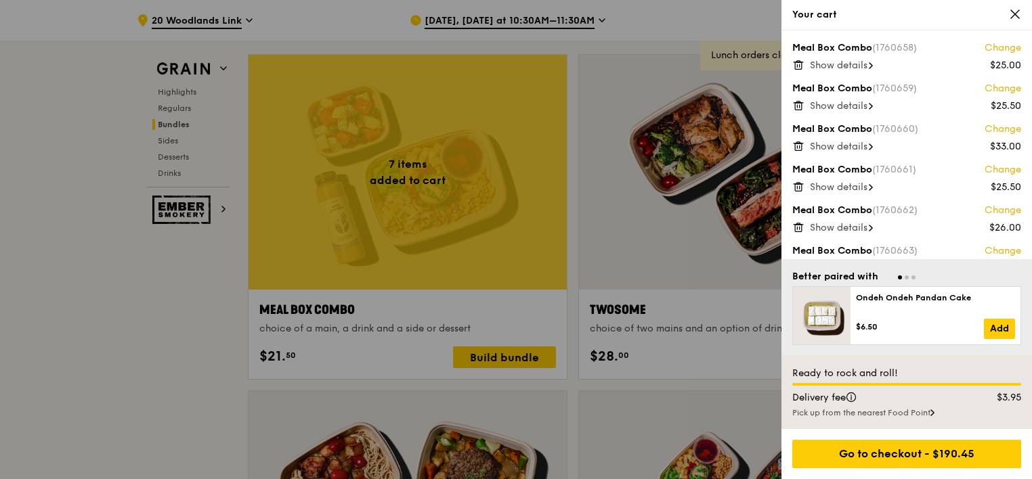
scroll to position [2031, 0]
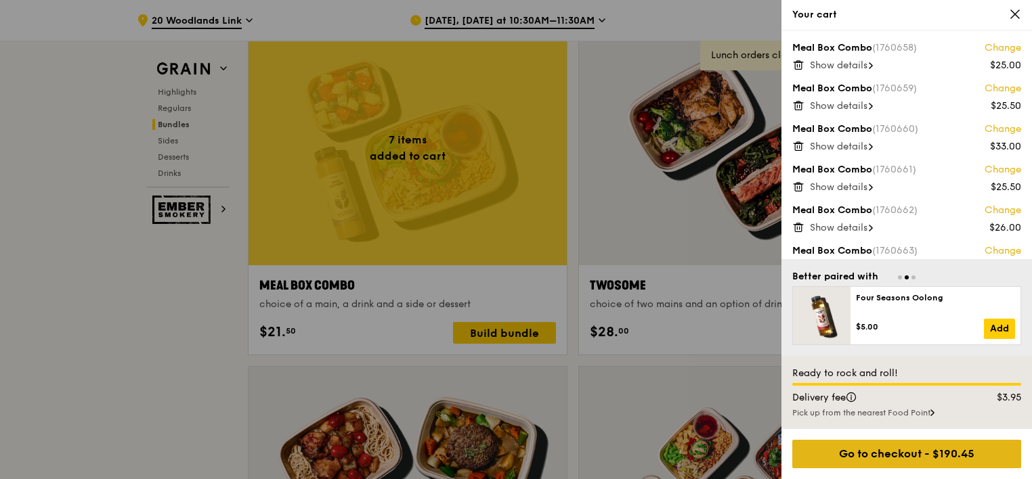
click at [928, 445] on div "Go to checkout - $190.45" at bounding box center [906, 454] width 229 height 28
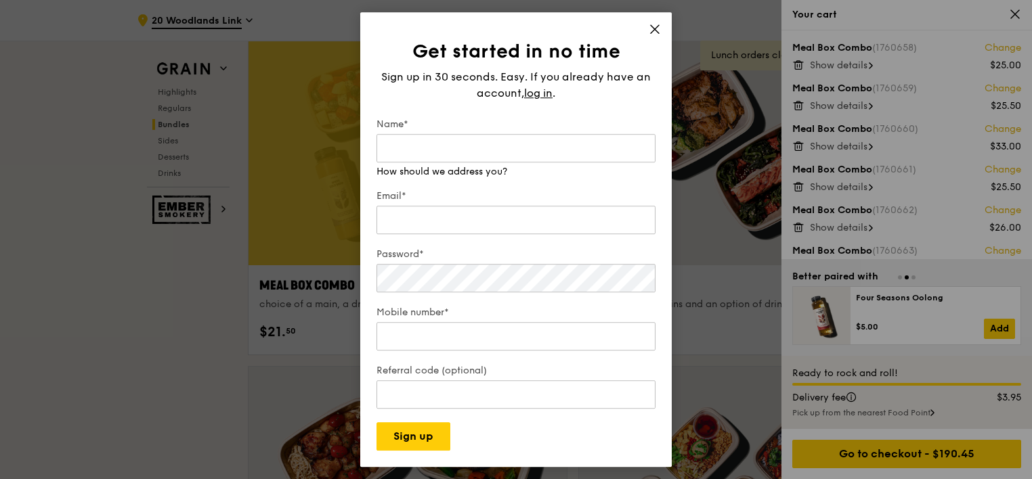
type input "[PERSON_NAME]"
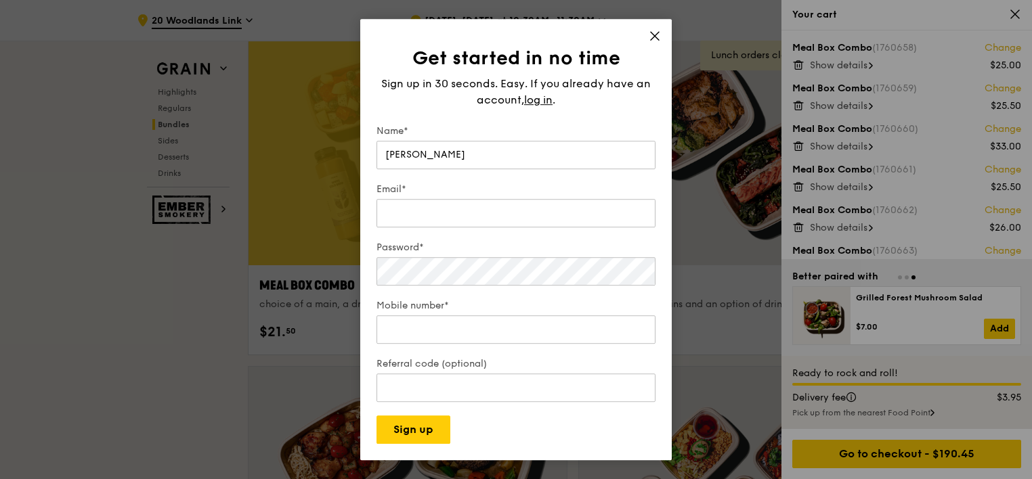
click at [654, 35] on icon at bounding box center [654, 36] width 12 height 12
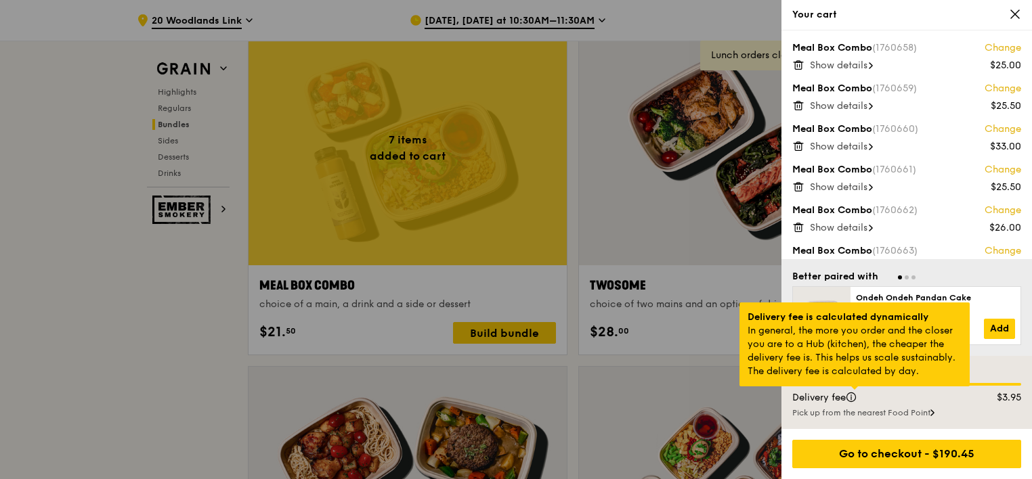
click at [855, 390] on div at bounding box center [854, 388] width 7 height 3
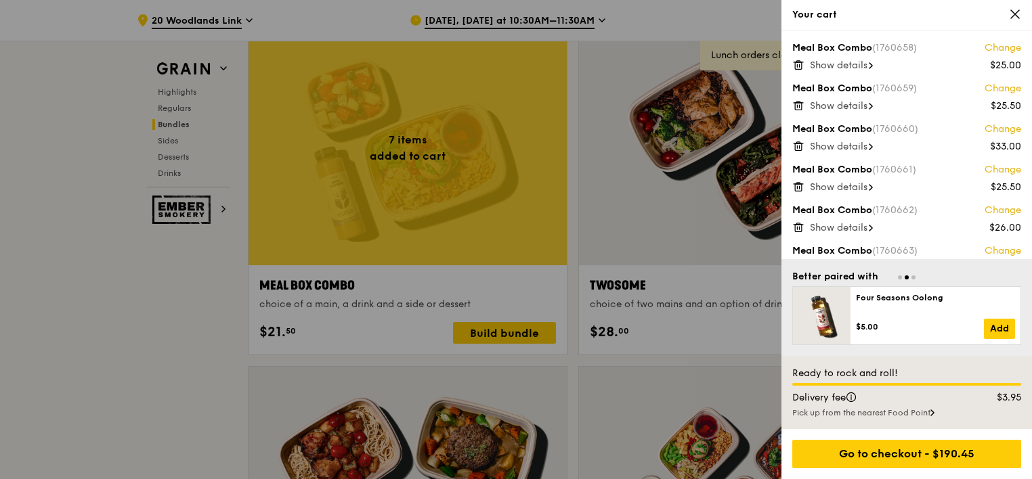
drag, startPoint x: 1002, startPoint y: 401, endPoint x: 1022, endPoint y: 398, distance: 20.5
click at [1022, 398] on div "$3.95" at bounding box center [999, 398] width 62 height 14
copy div "$3.95"
drag, startPoint x: 43, startPoint y: 309, endPoint x: 74, endPoint y: 322, distance: 34.1
click at [44, 309] on div at bounding box center [516, 239] width 1032 height 479
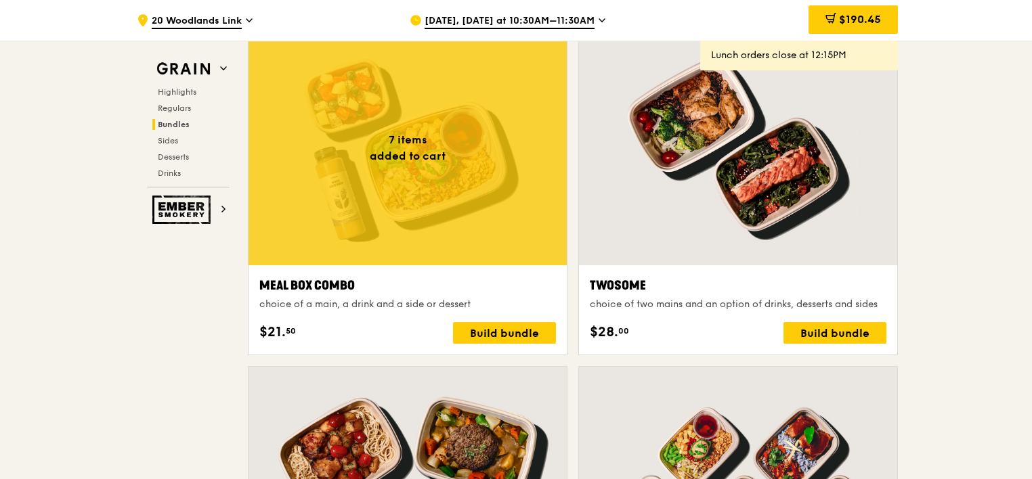
drag, startPoint x: 874, startPoint y: 23, endPoint x: 825, endPoint y: 76, distance: 72.4
click at [874, 23] on span "$190.45" at bounding box center [860, 19] width 42 height 13
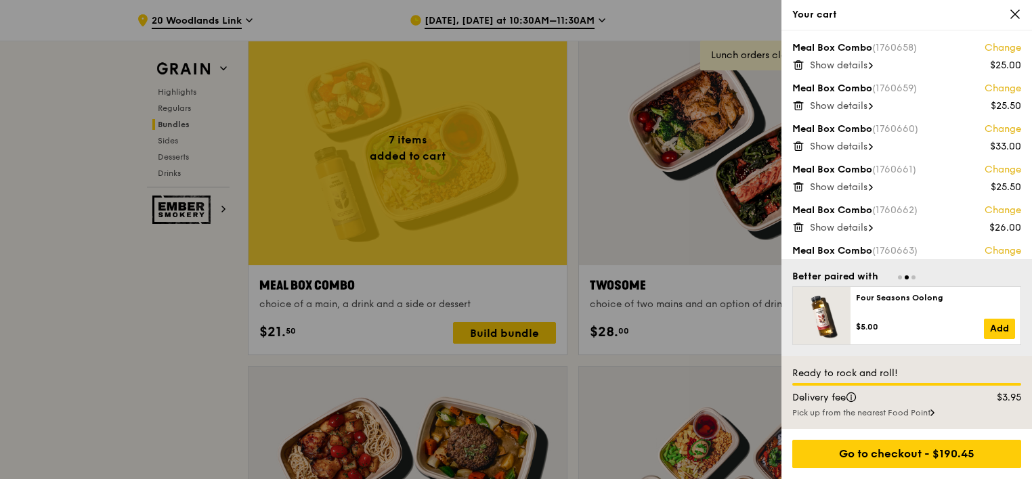
click at [863, 148] on span "Show details" at bounding box center [839, 147] width 58 height 12
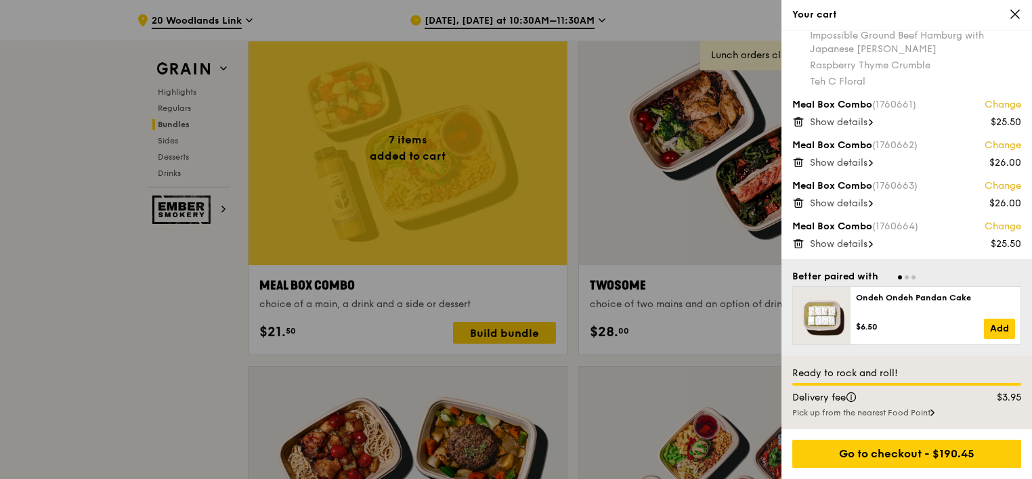
scroll to position [2098, 0]
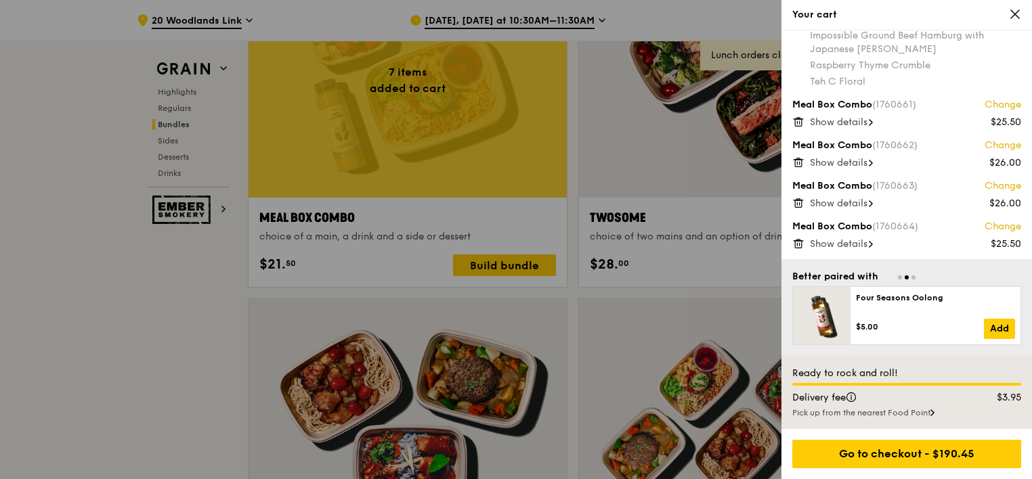
click at [1011, 17] on icon at bounding box center [1015, 14] width 8 height 8
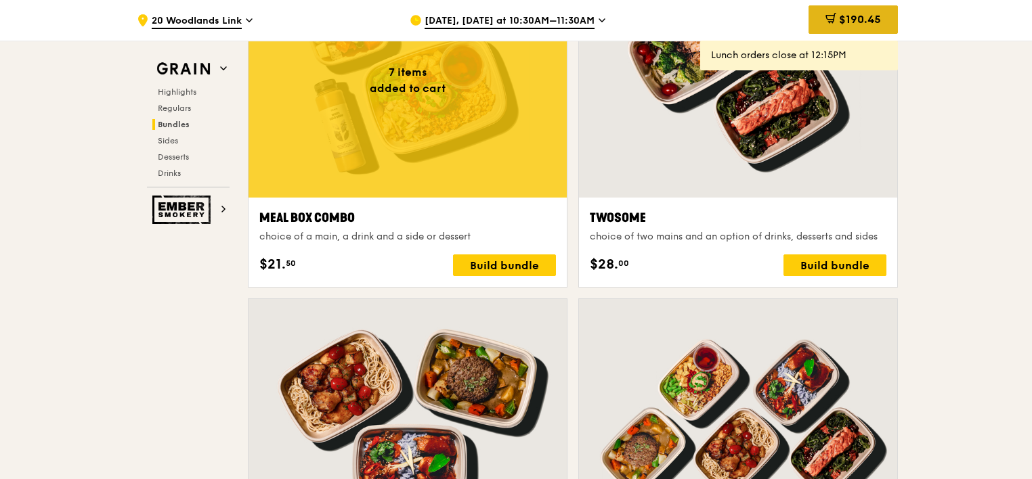
click at [821, 30] on div "$190.45" at bounding box center [852, 19] width 89 height 28
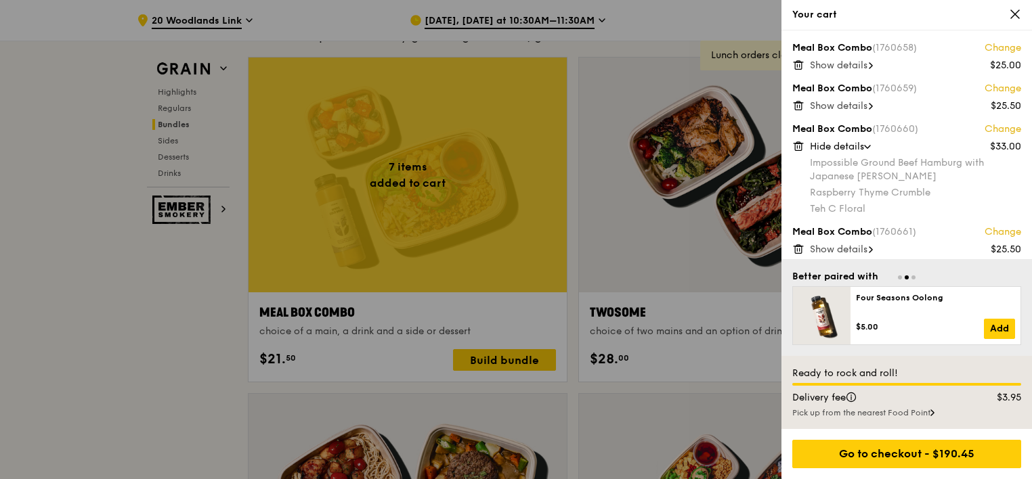
scroll to position [1828, 0]
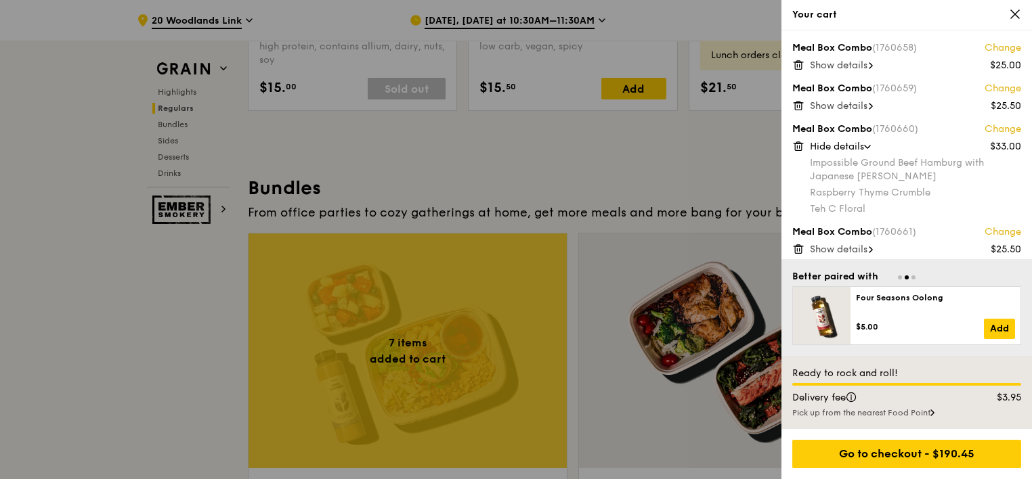
click at [798, 64] on icon at bounding box center [798, 65] width 12 height 12
